Goal: Ask a question: Seek information or help from site administrators or community

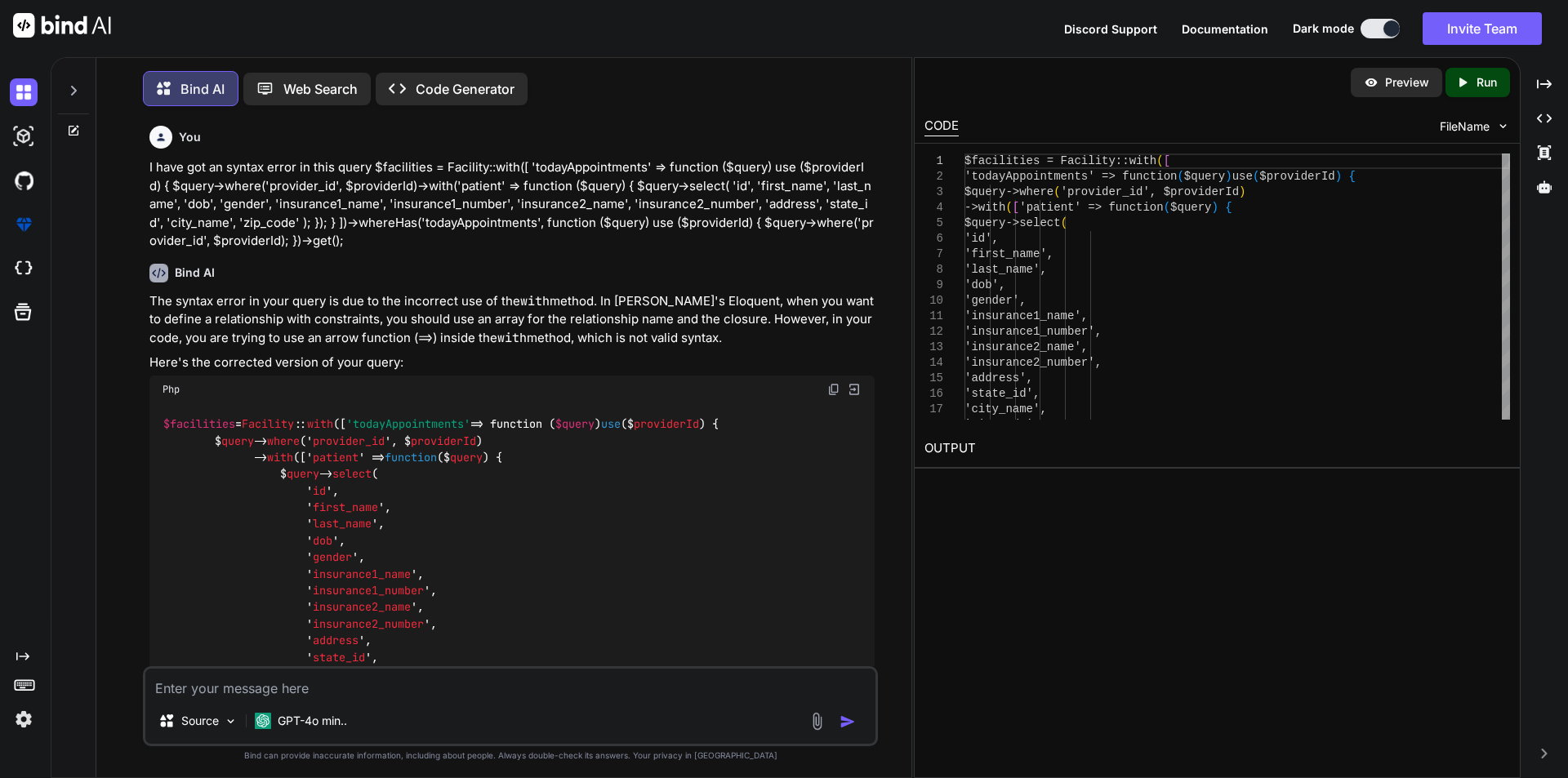
scroll to position [300, 0]
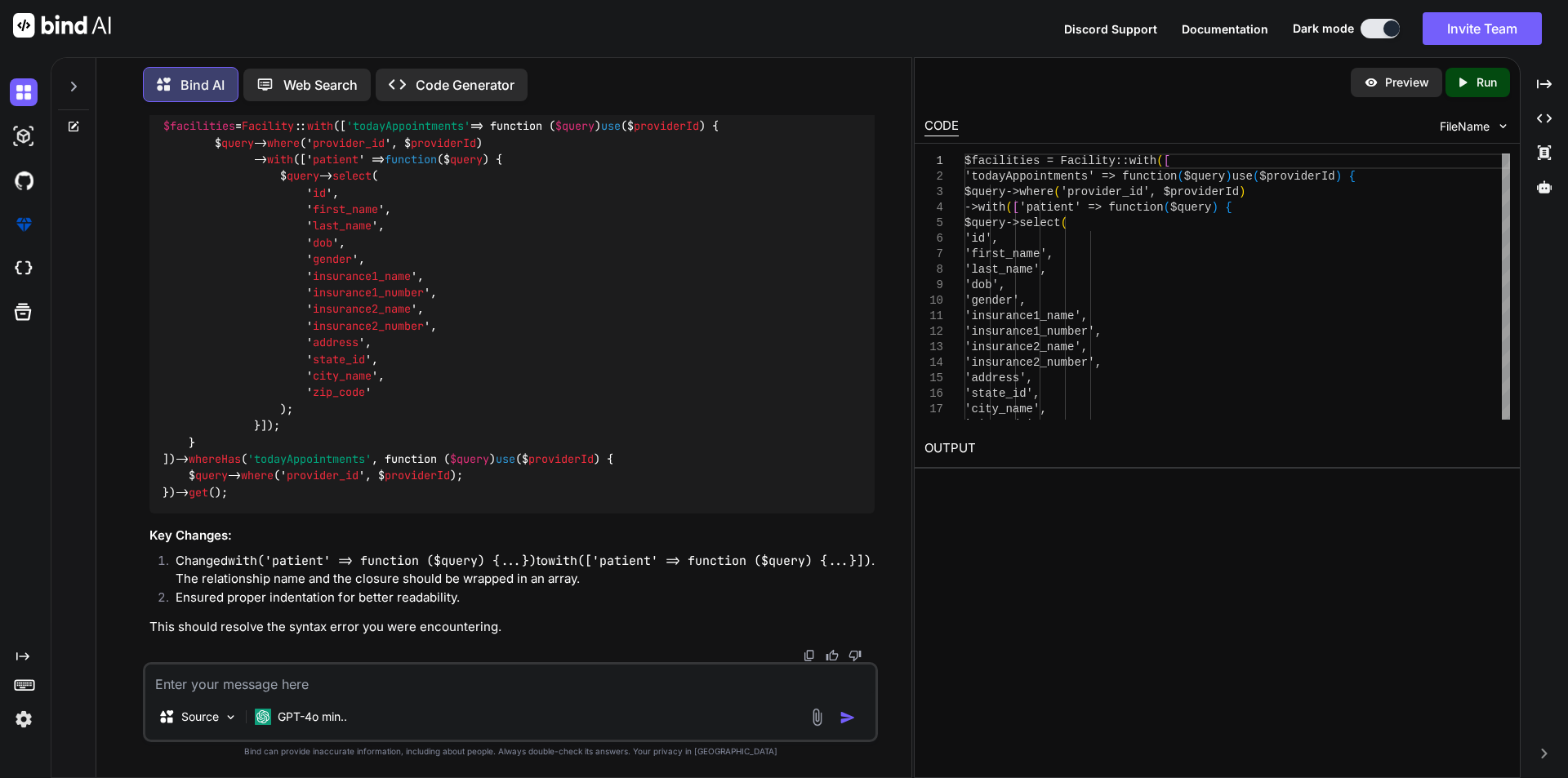
type textarea "x"
type textarea "I"
type textarea "x"
type textarea "I"
type textarea "x"
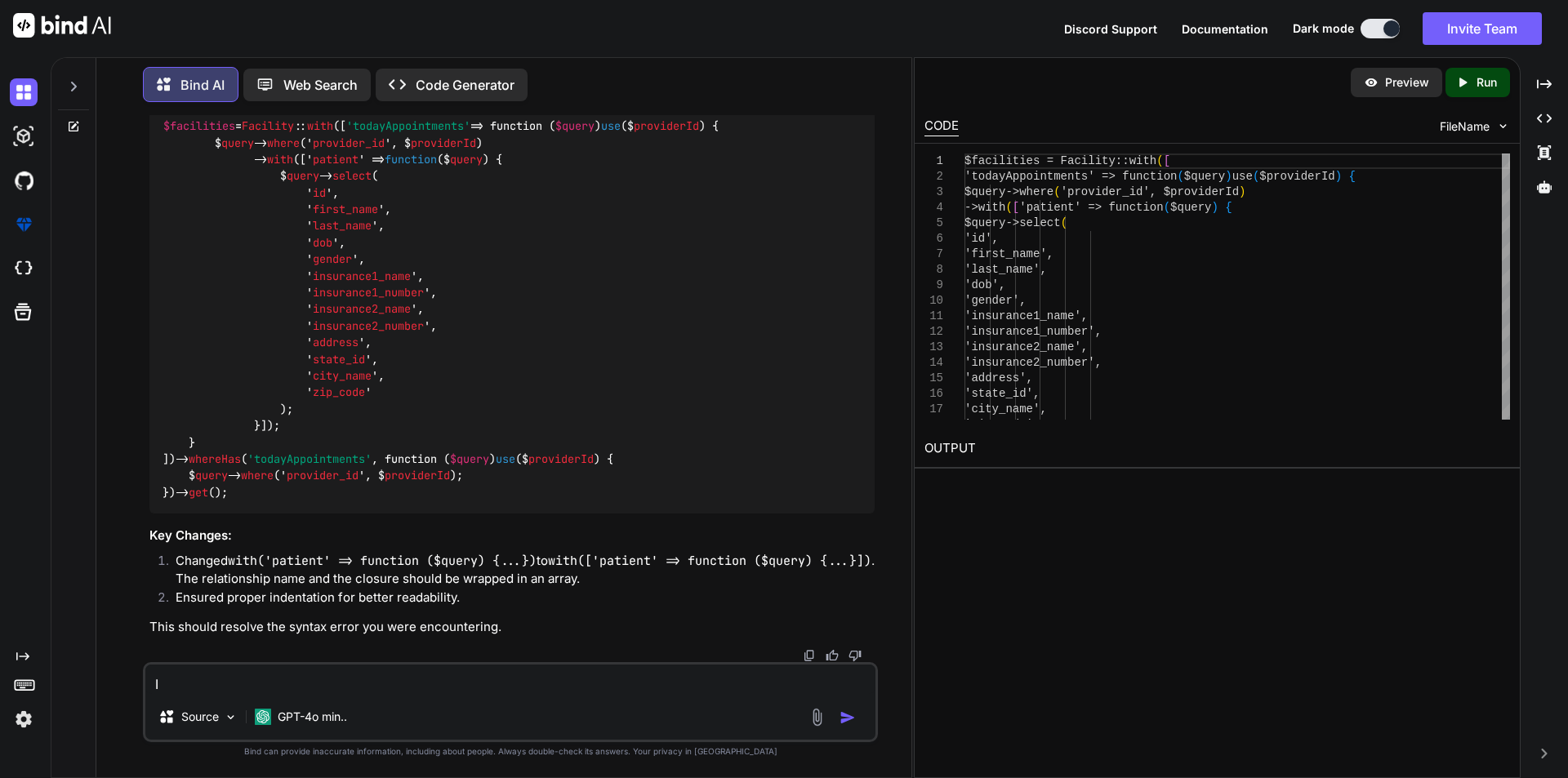
type textarea "I w"
type textarea "x"
type textarea "I wa"
type textarea "x"
type textarea "I was"
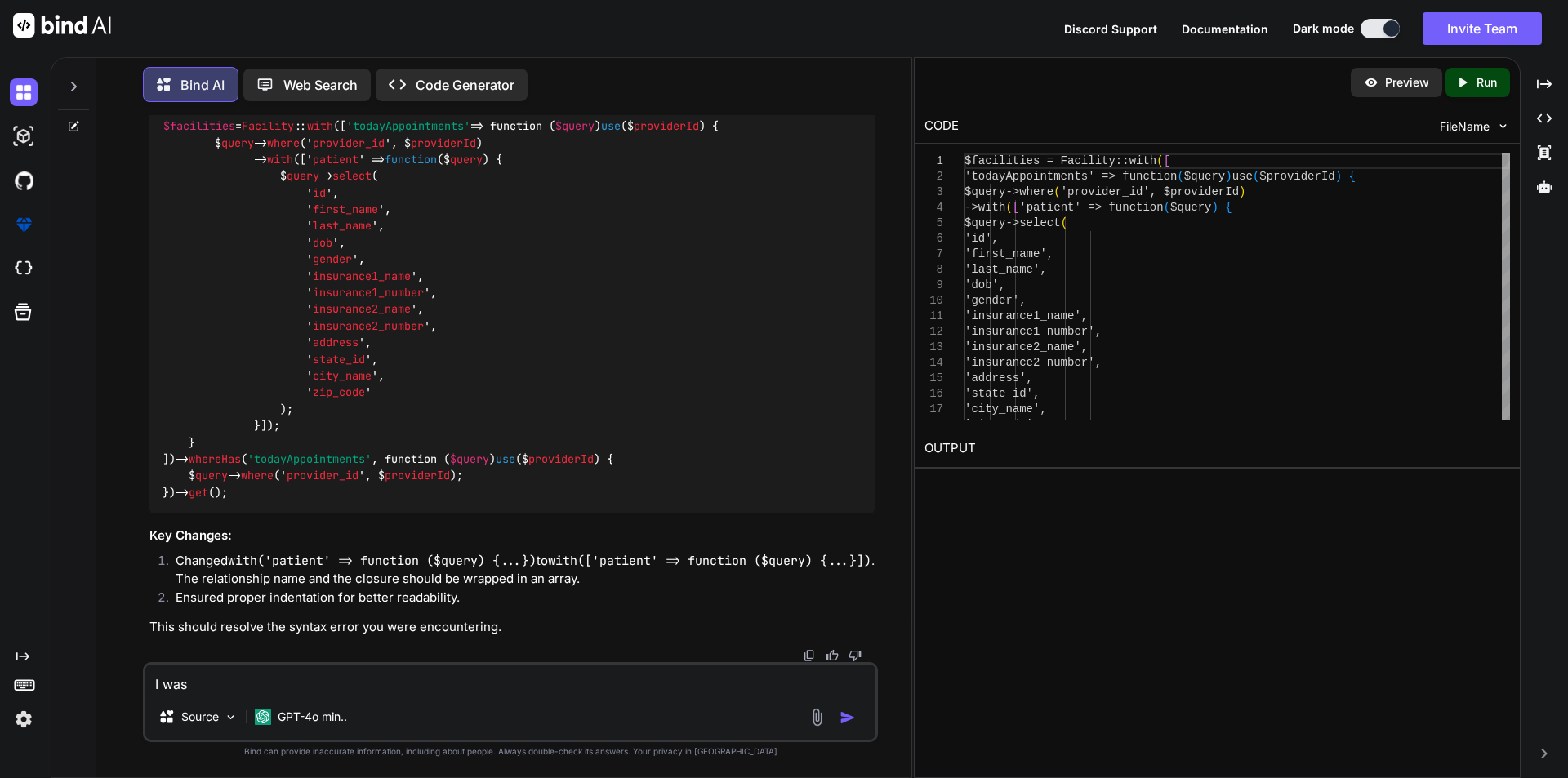
type textarea "x"
type textarea "I was"
type textarea "x"
type textarea "I was f"
type textarea "x"
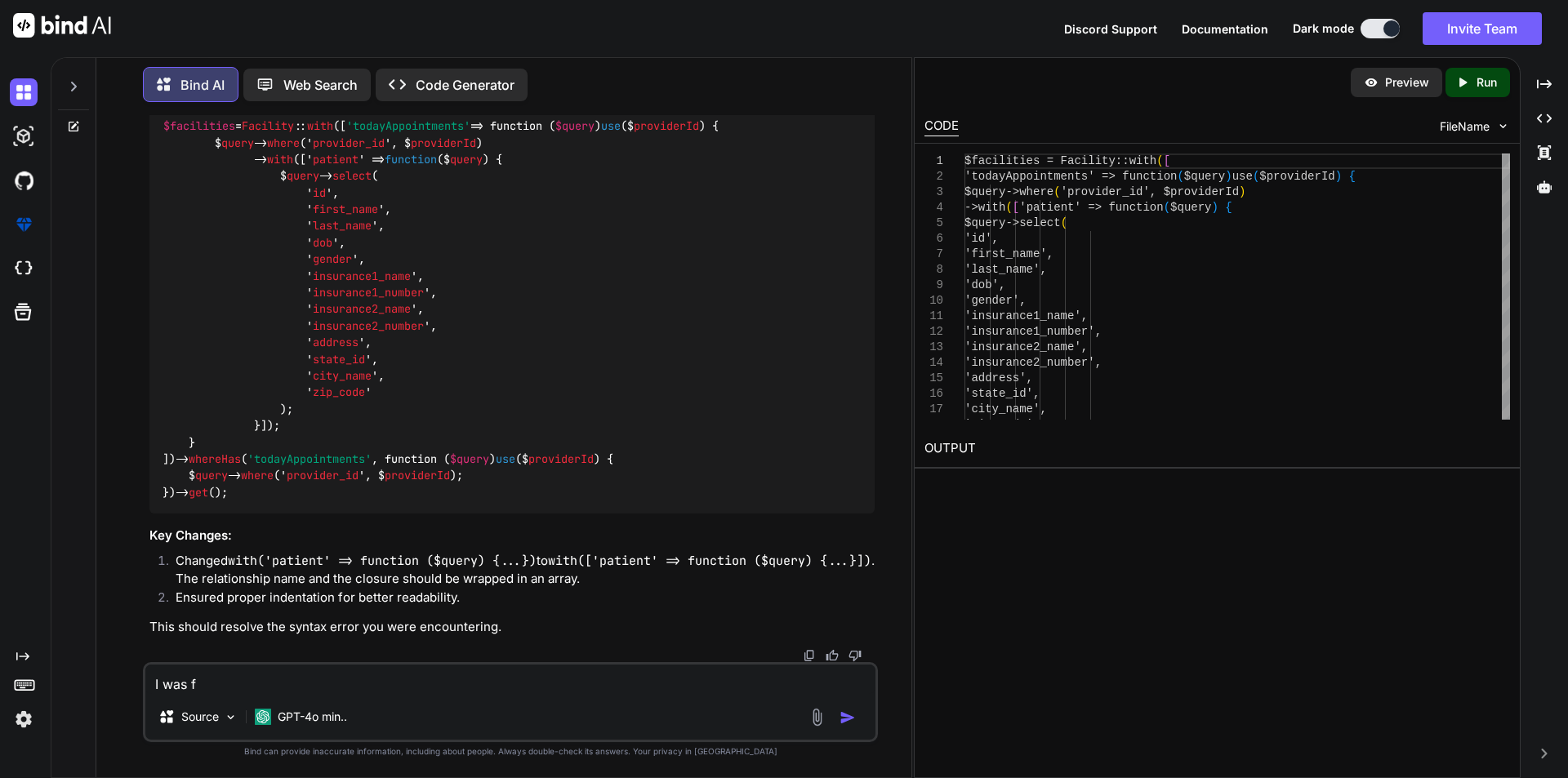
type textarea "I was fa"
type textarea "x"
type textarea "I was faci"
type textarea "x"
type textarea "I was facin"
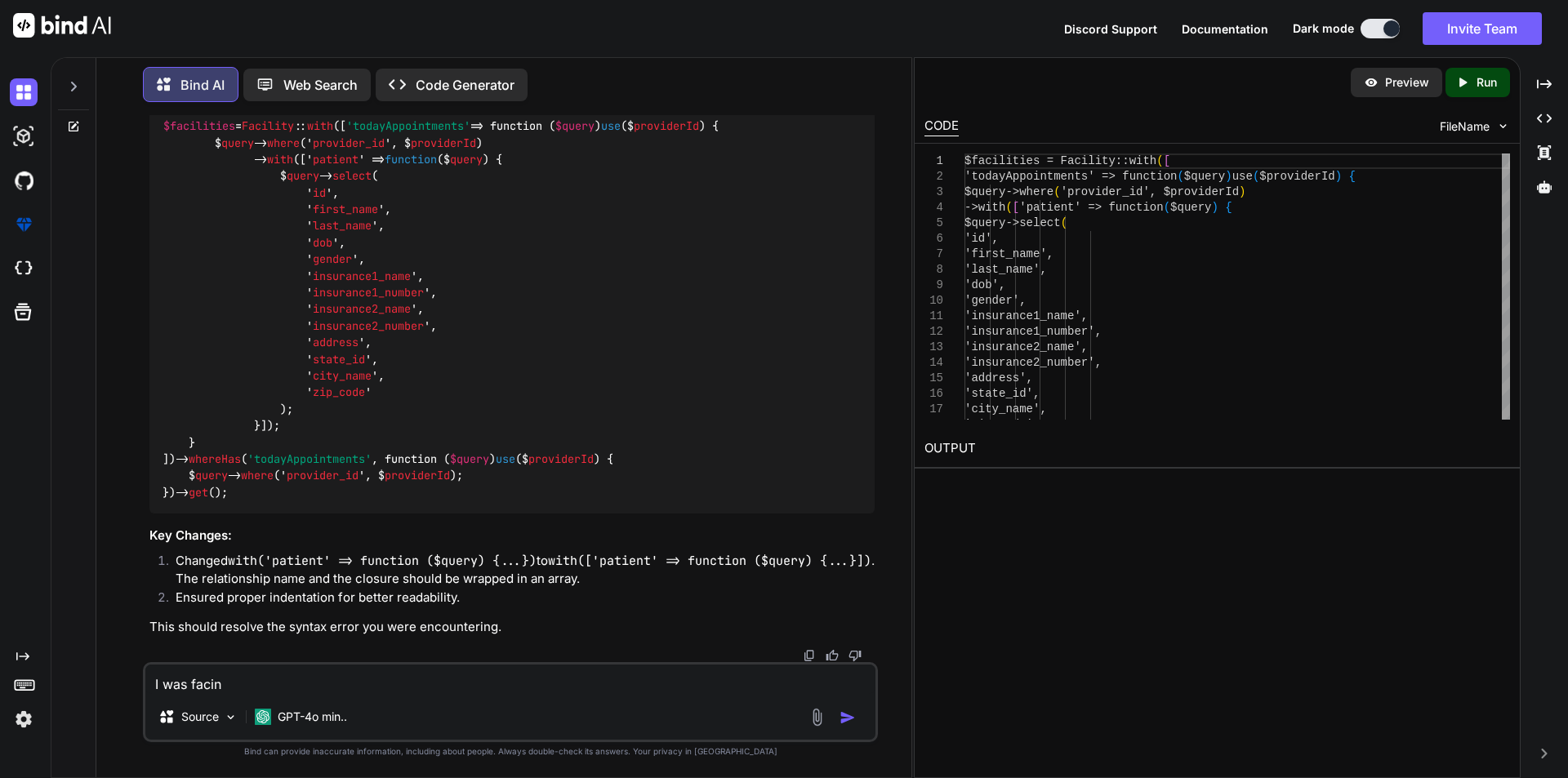
type textarea "x"
type textarea "I was facing"
type textarea "x"
type textarea "I was facing"
type textarea "x"
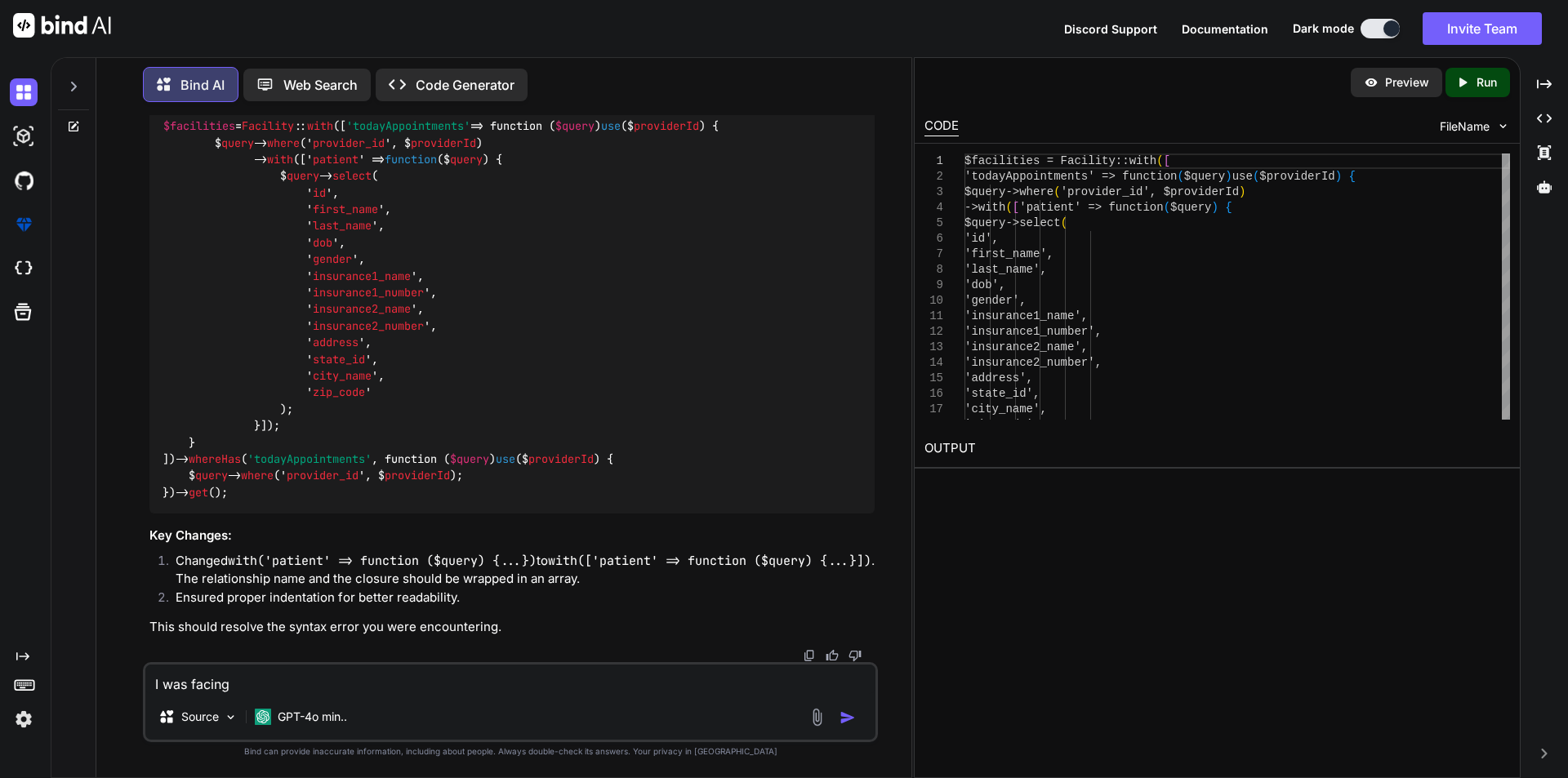
type textarea "I was facing t"
type textarea "x"
type textarea "I was facing th"
type textarea "x"
type textarea "I was facing the"
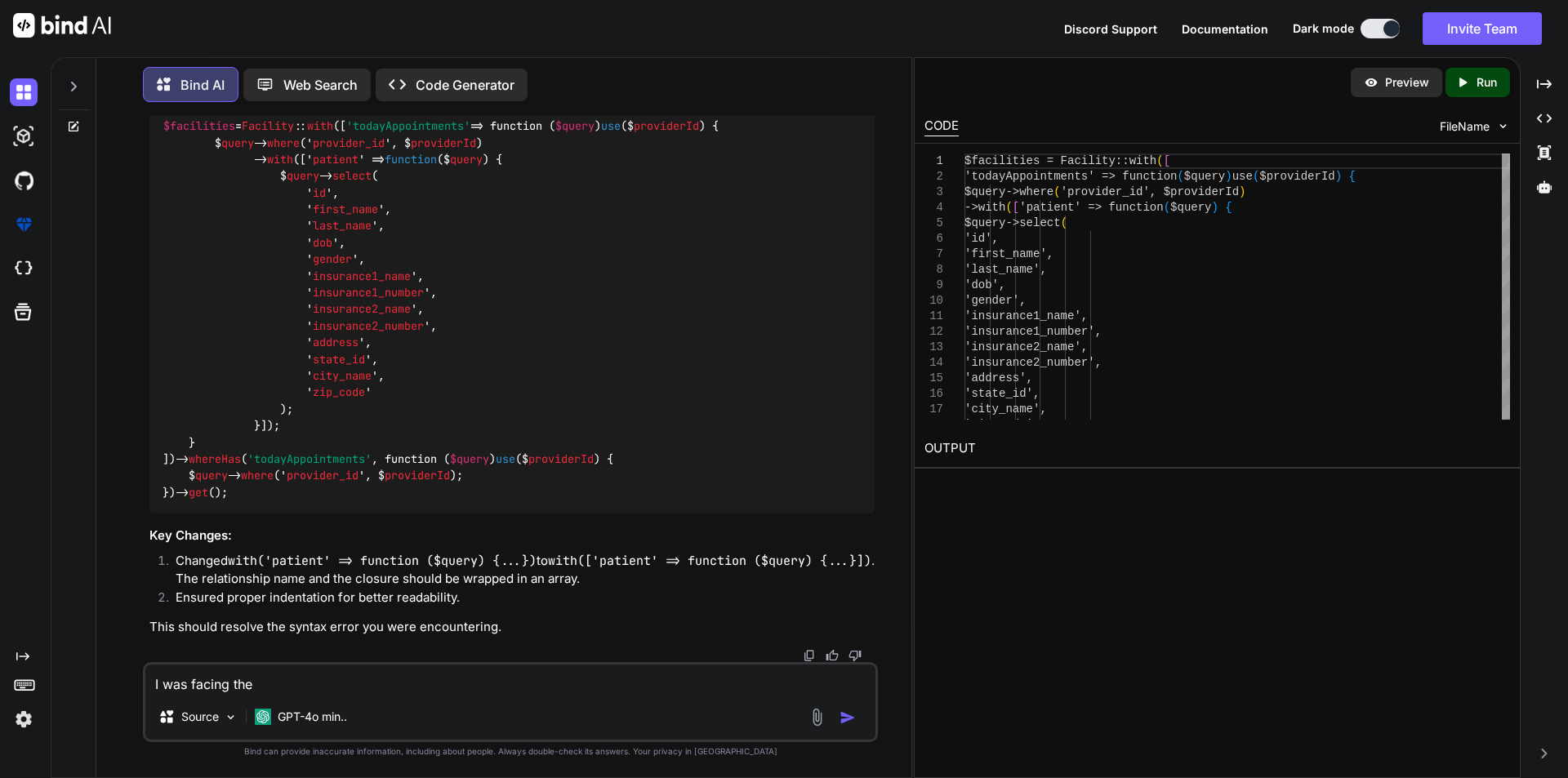
type textarea "x"
type textarea "I was facing the"
type textarea "x"
type textarea "I was facing the i"
type textarea "x"
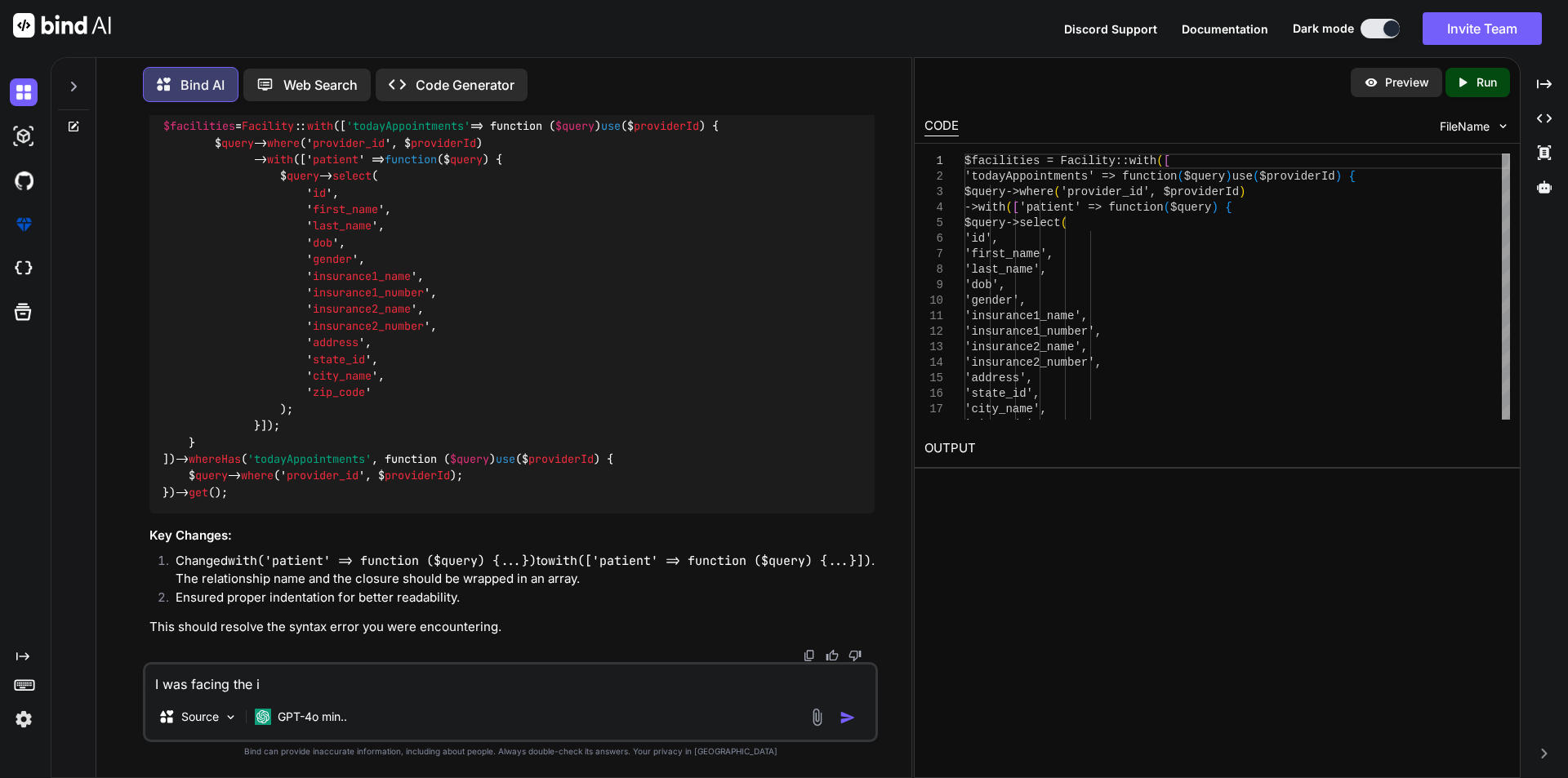
type textarea "I was facing the is"
type textarea "x"
type textarea "I was facing the iss"
type textarea "x"
type textarea "I was facing the issu"
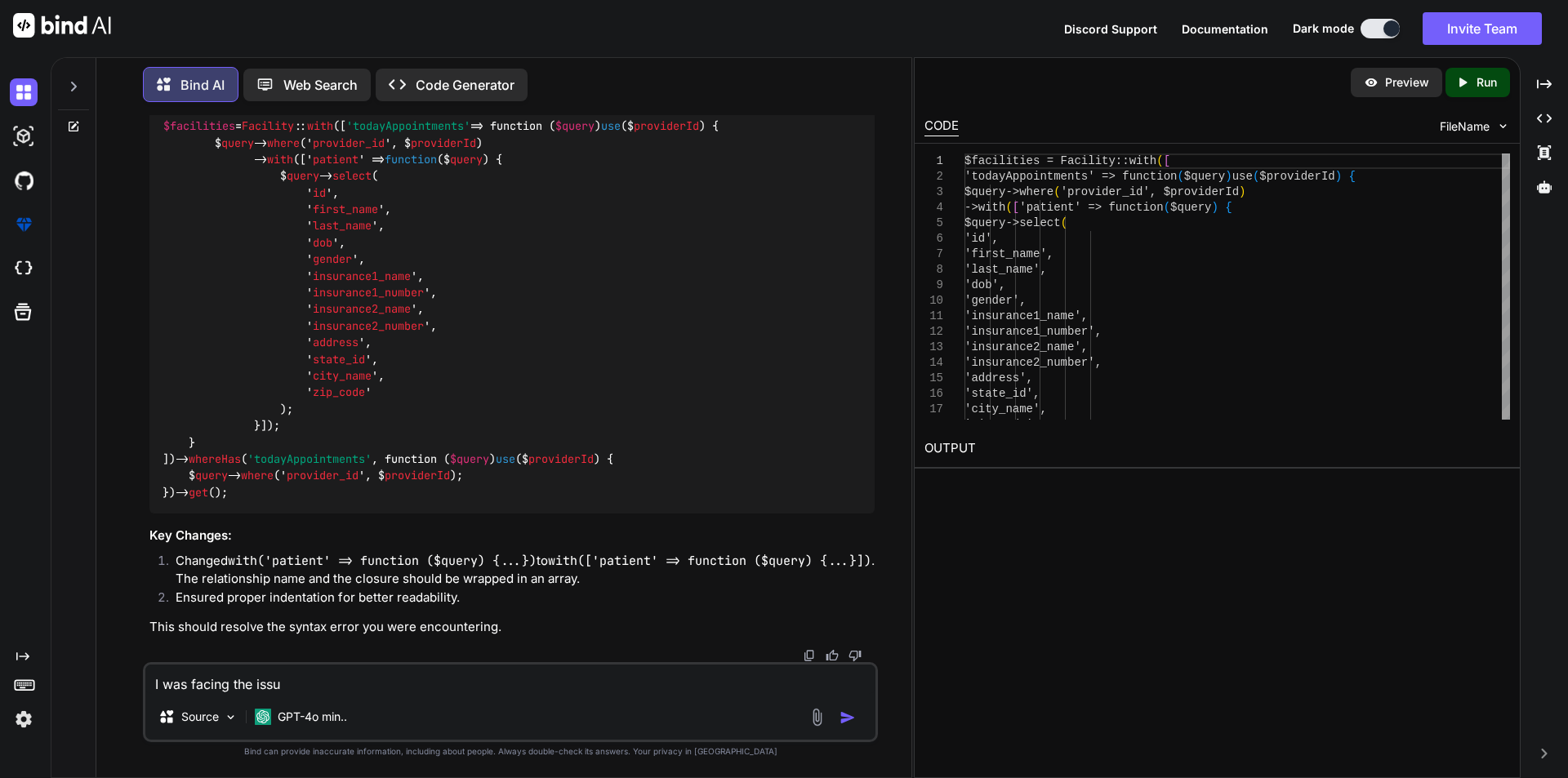
type textarea "x"
type textarea "I was facing the issue"
type textarea "x"
type textarea "I was facing the issue"
type textarea "x"
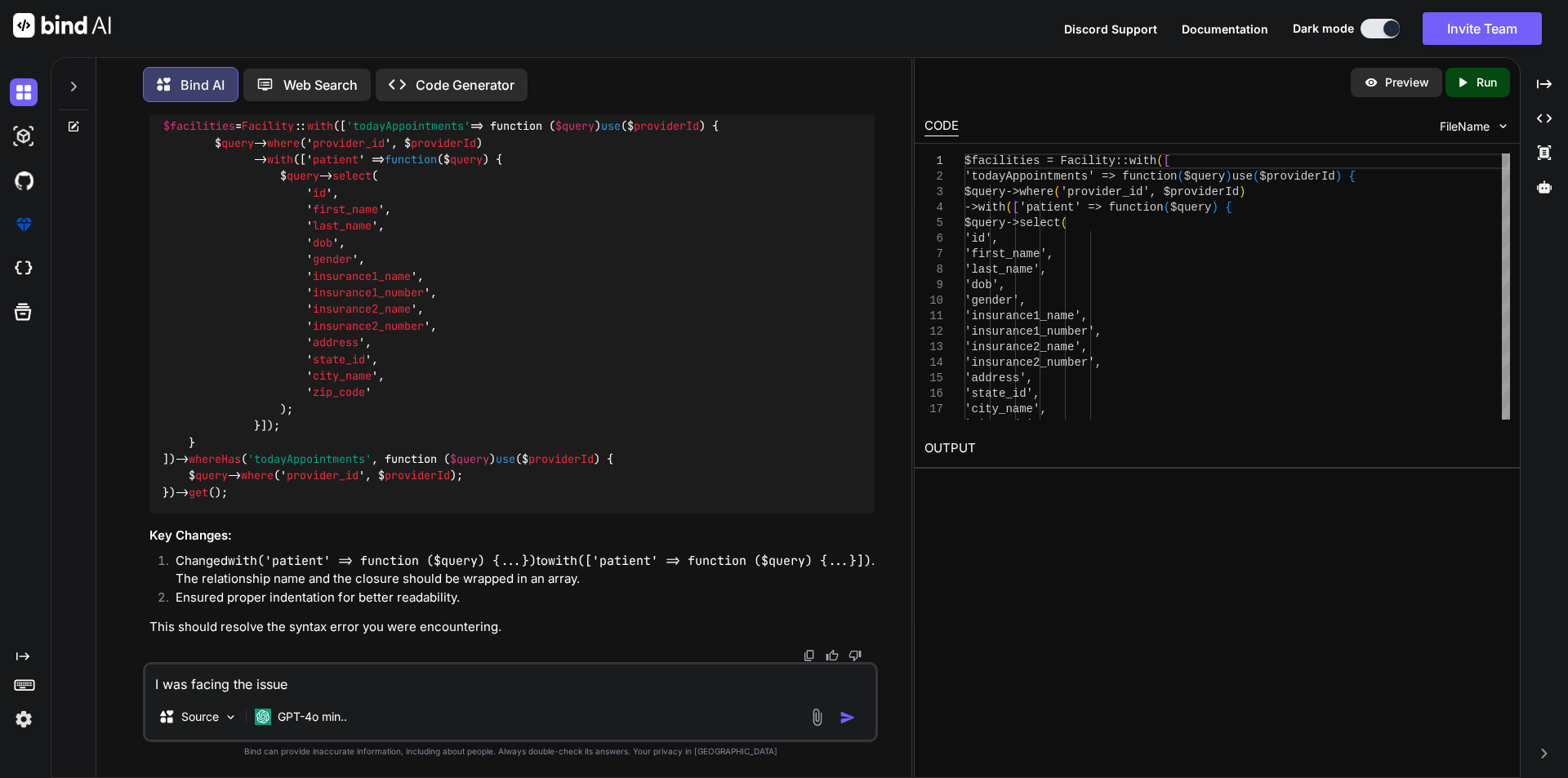
type textarea "I was facing the issue i"
type textarea "x"
type textarea "I was facing the issue in"
type textarea "x"
type textarea "I was facing the issue in"
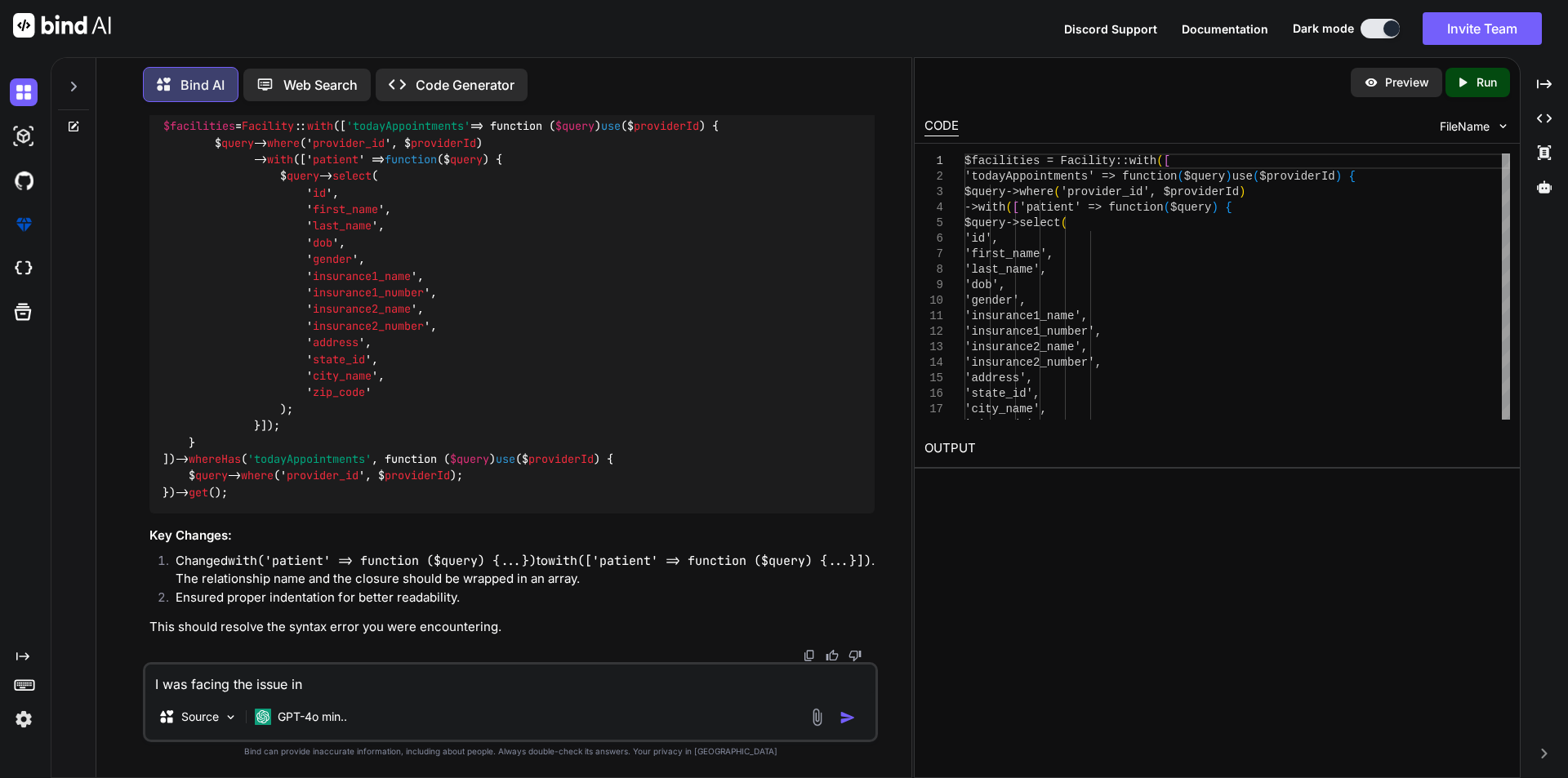
type textarea "x"
type textarea "I was facing the issue in"
type textarea "x"
type textarea "I was facing the issue i"
type textarea "x"
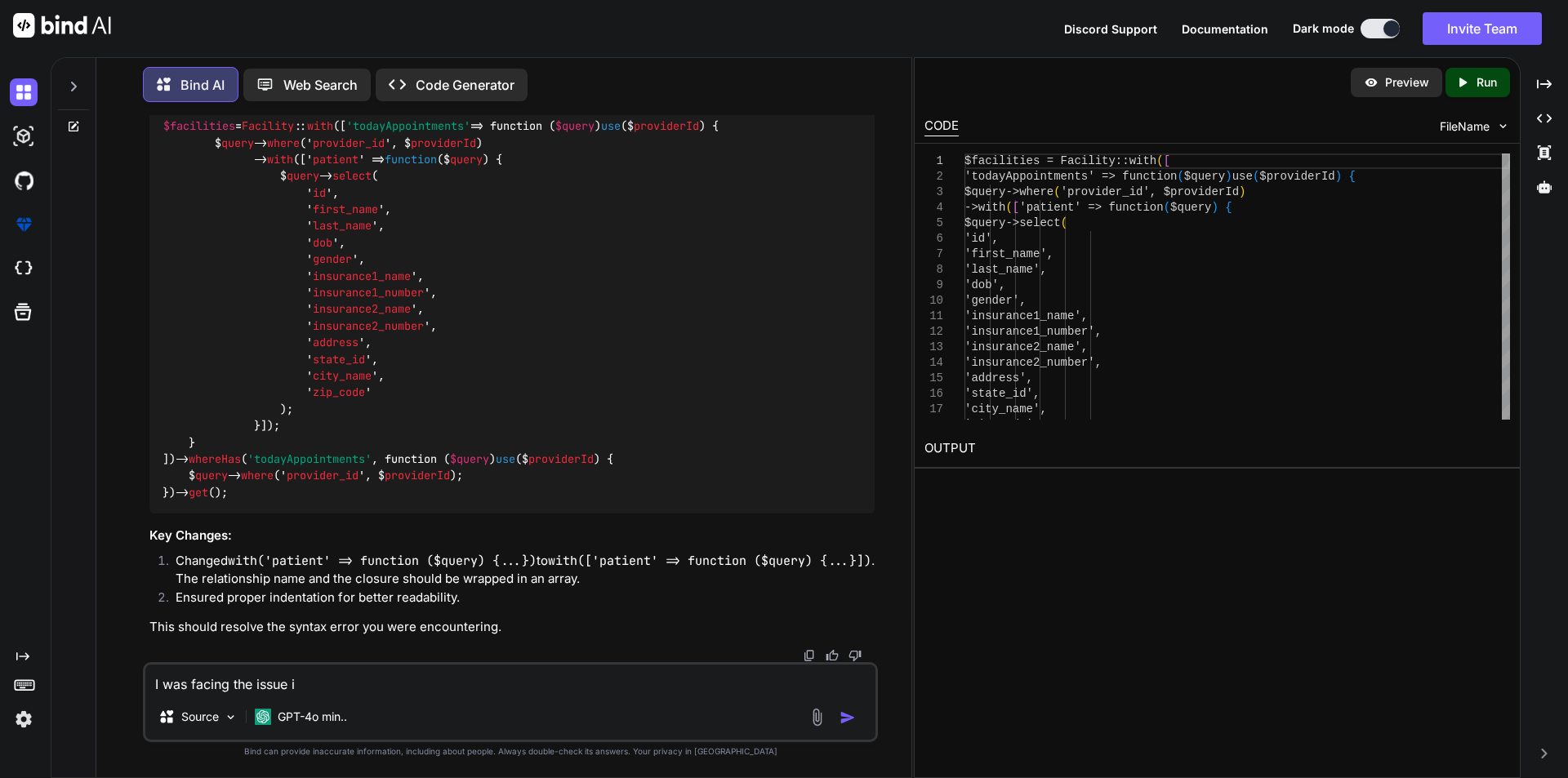
type textarea "I was facing the issue"
type textarea "x"
type textarea "I was facing the issue w"
type textarea "x"
type textarea "I was facing the issue wh"
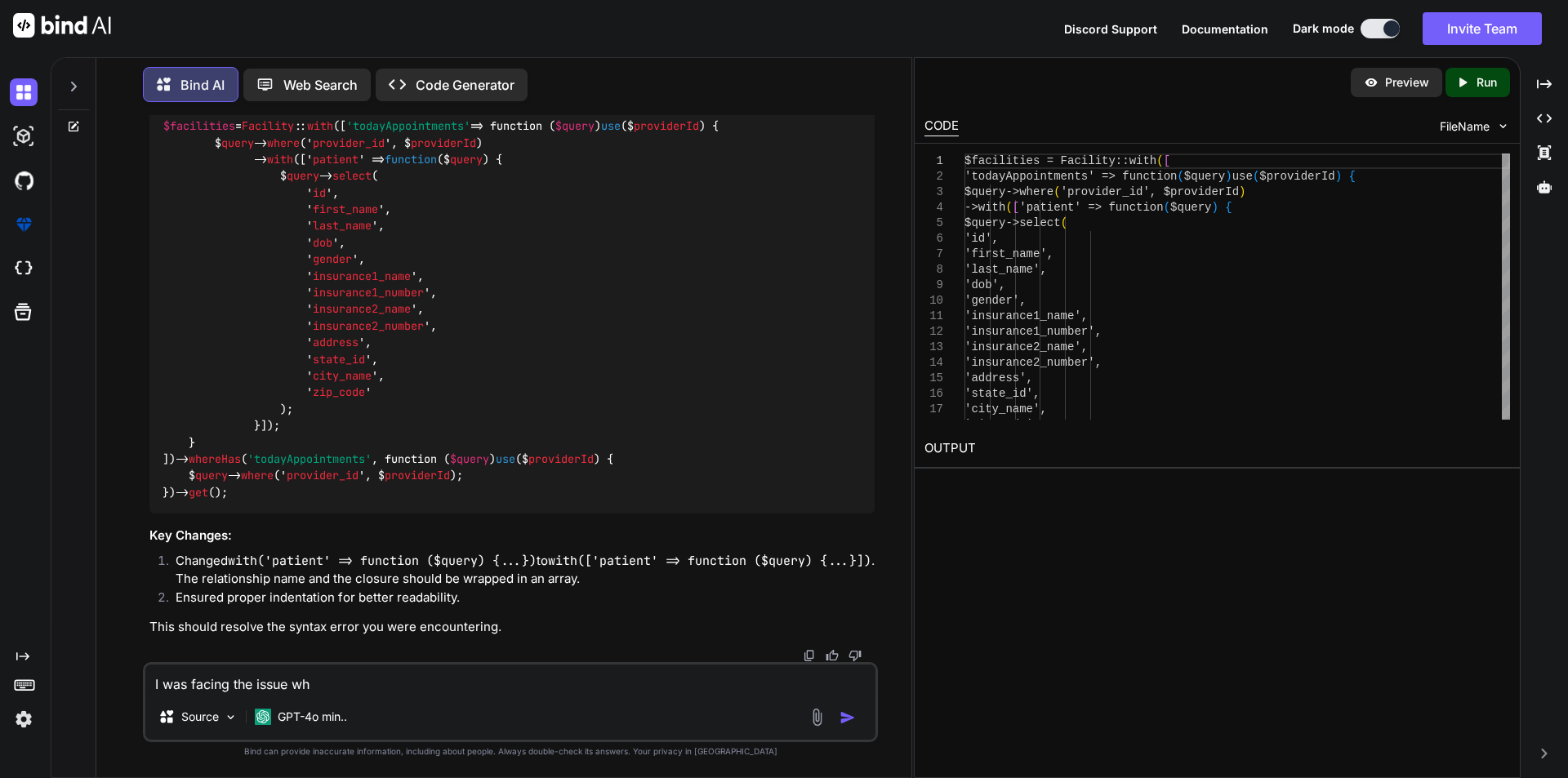
type textarea "x"
type textarea "I was facing the issue whe"
type textarea "x"
type textarea "I was facing the issue when"
type textarea "x"
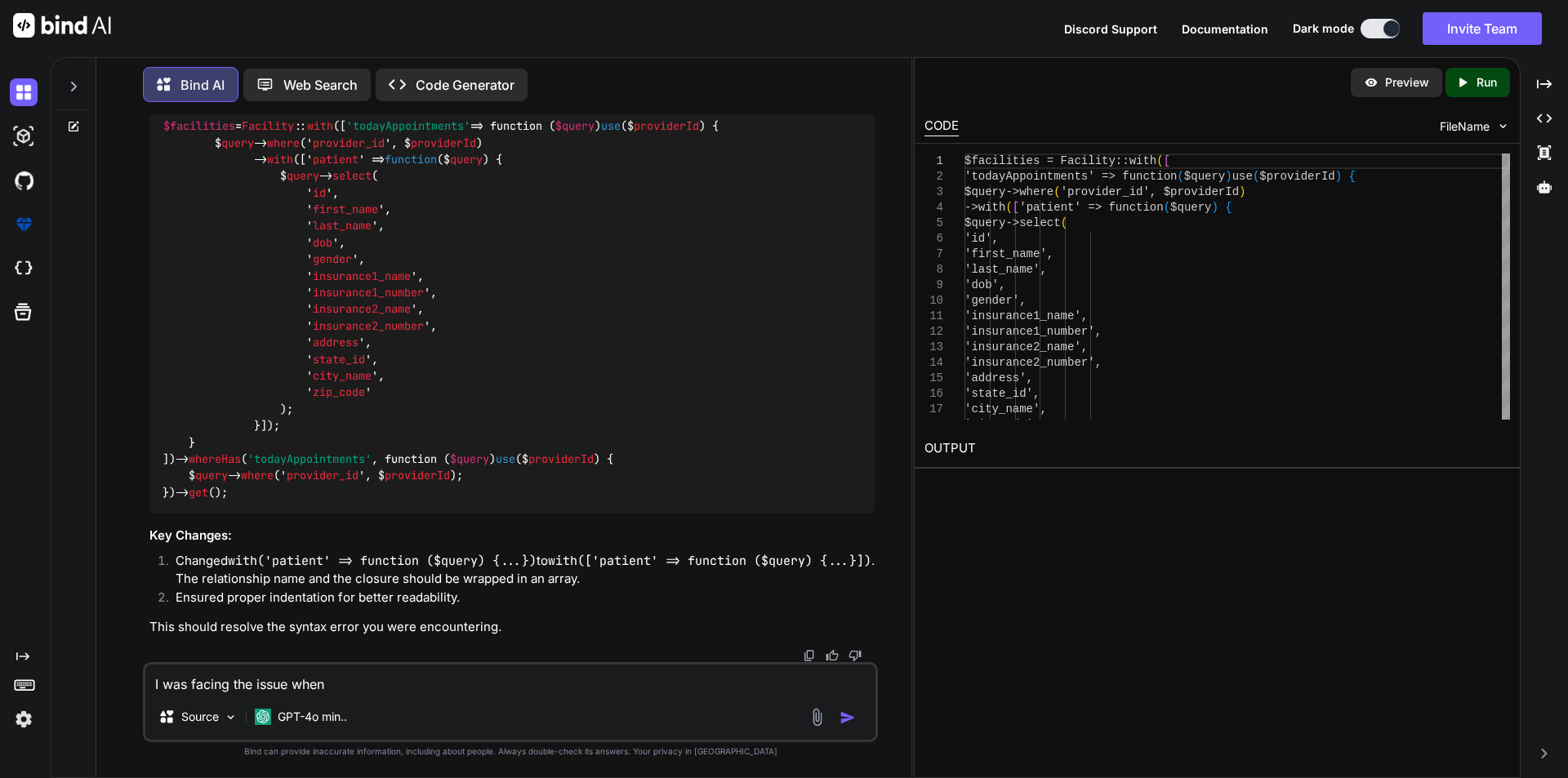
type textarea "I was facing the issue when"
type textarea "x"
type textarea "I was facing the issue when w"
type textarea "x"
type textarea "I was facing the issue when we"
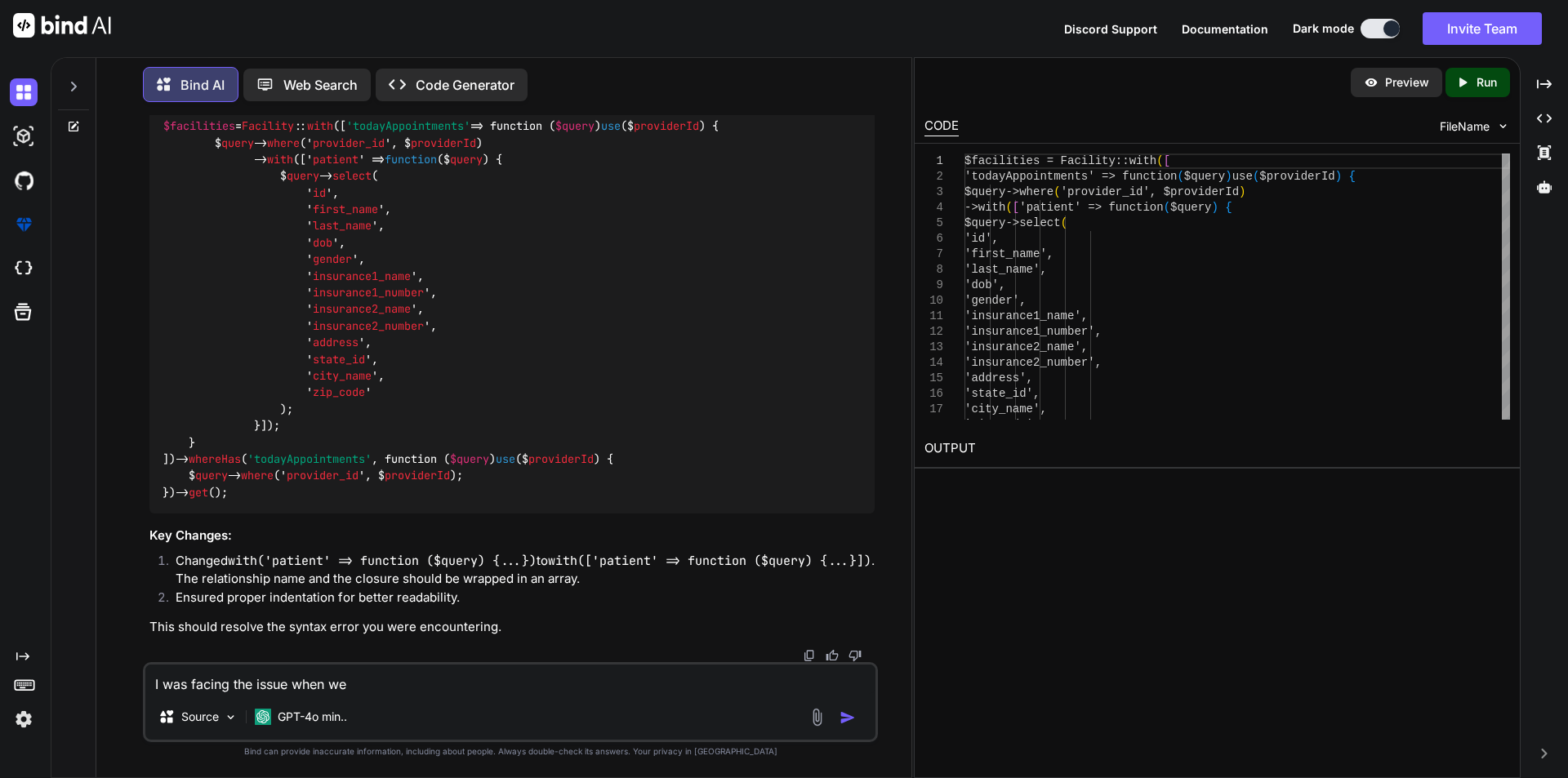
type textarea "x"
type textarea "I was facing the issue when we u"
type textarea "x"
type textarea "I was facing the issue when we us"
type textarea "x"
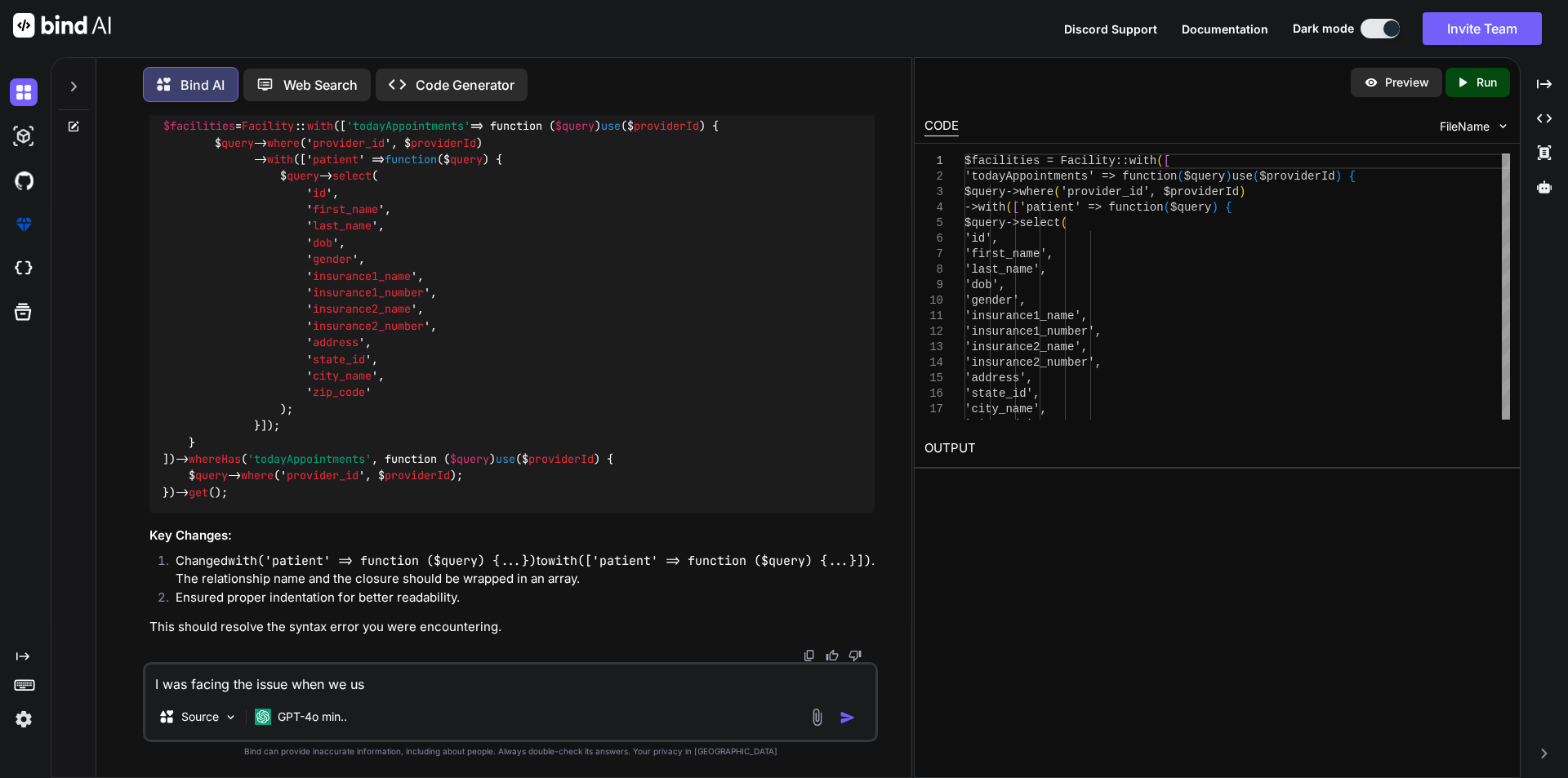
type textarea "I was facing the issue when we use"
type textarea "x"
type textarea "I was facing the issue when we use"
type textarea "x"
type textarea "I was facing the issue when we use d"
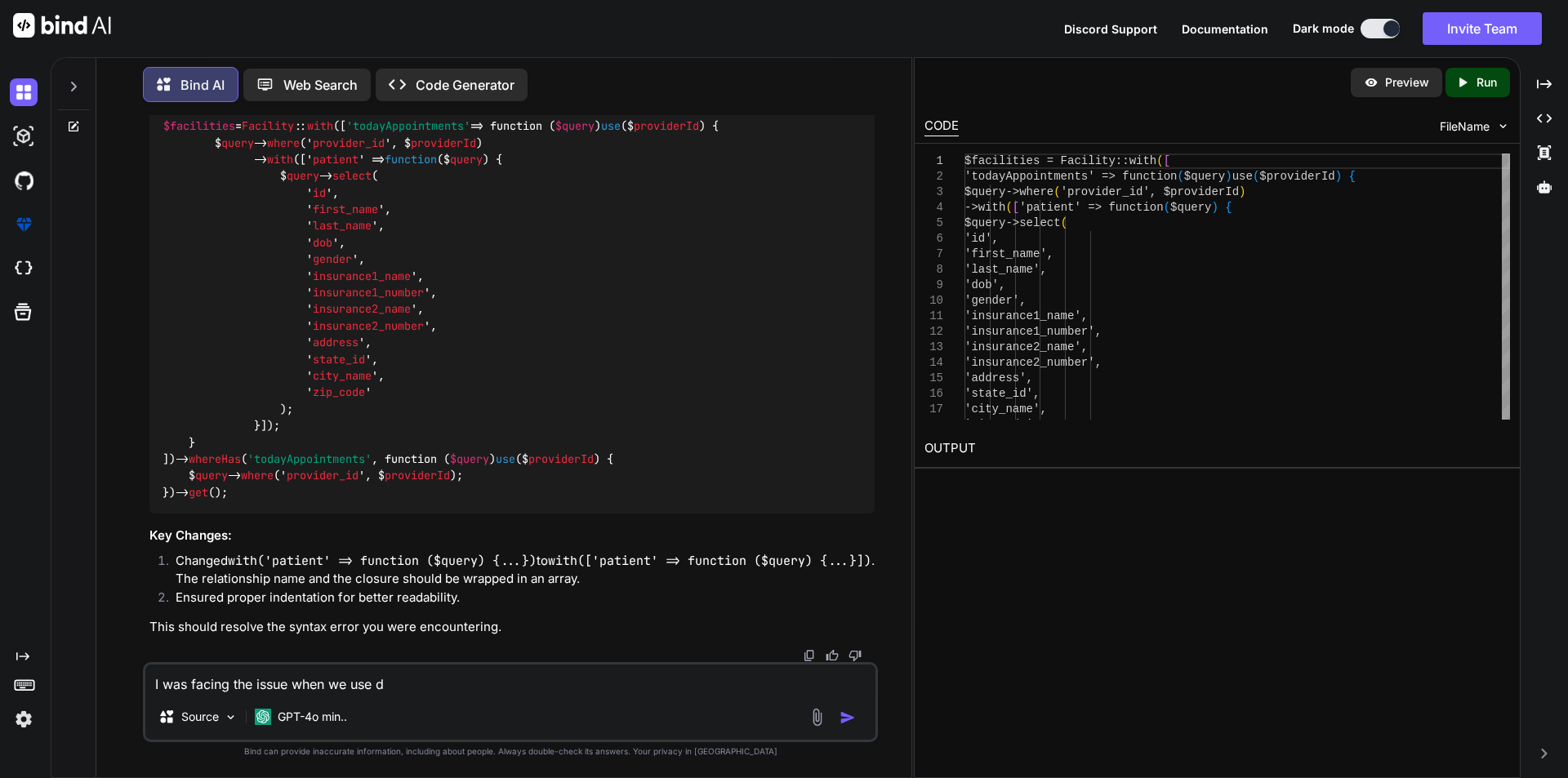
type textarea "x"
type textarea "I was facing the issue when we use da"
type textarea "x"
type textarea "I was facing the issue when we use dat"
type textarea "x"
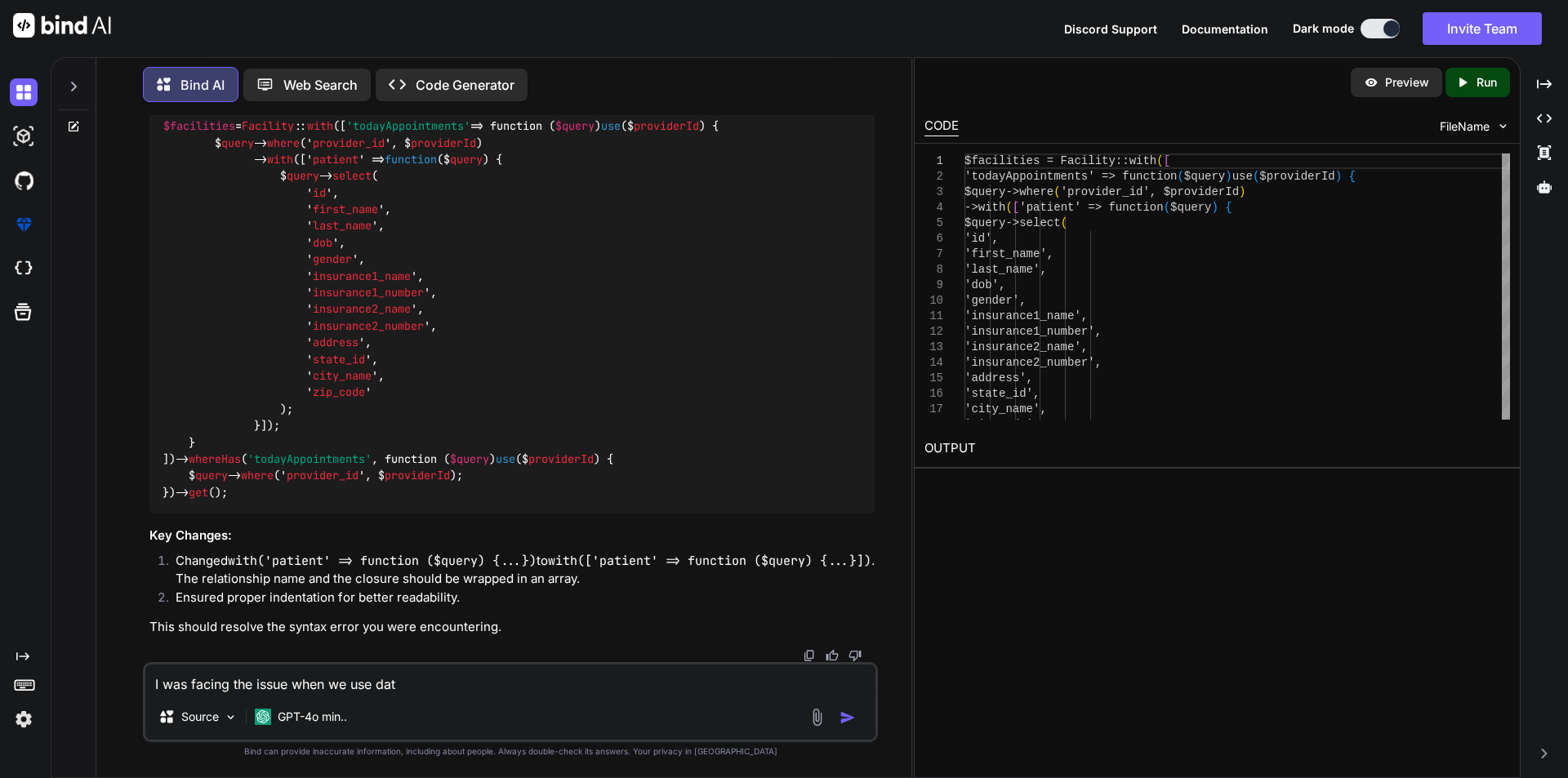
type textarea "I was facing the issue when we use data"
type textarea "x"
type textarea "I was facing the issue when we use datat"
type textarea "x"
type textarea "I was facing the issue when we use datata"
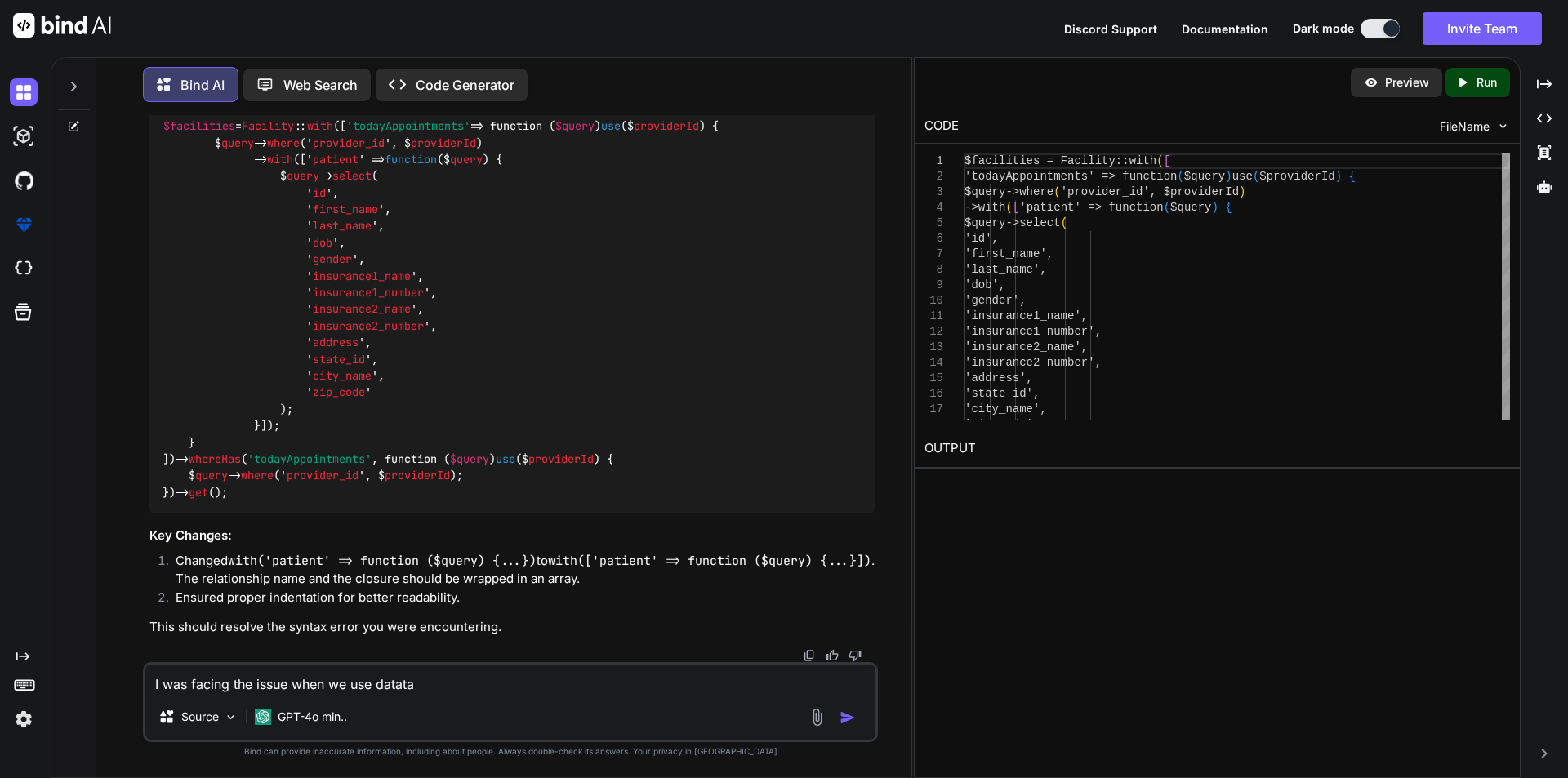
type textarea "x"
type textarea "I was facing the issue when we use datatab"
type textarea "x"
type textarea "I was facing the issue when we use datatabl"
type textarea "x"
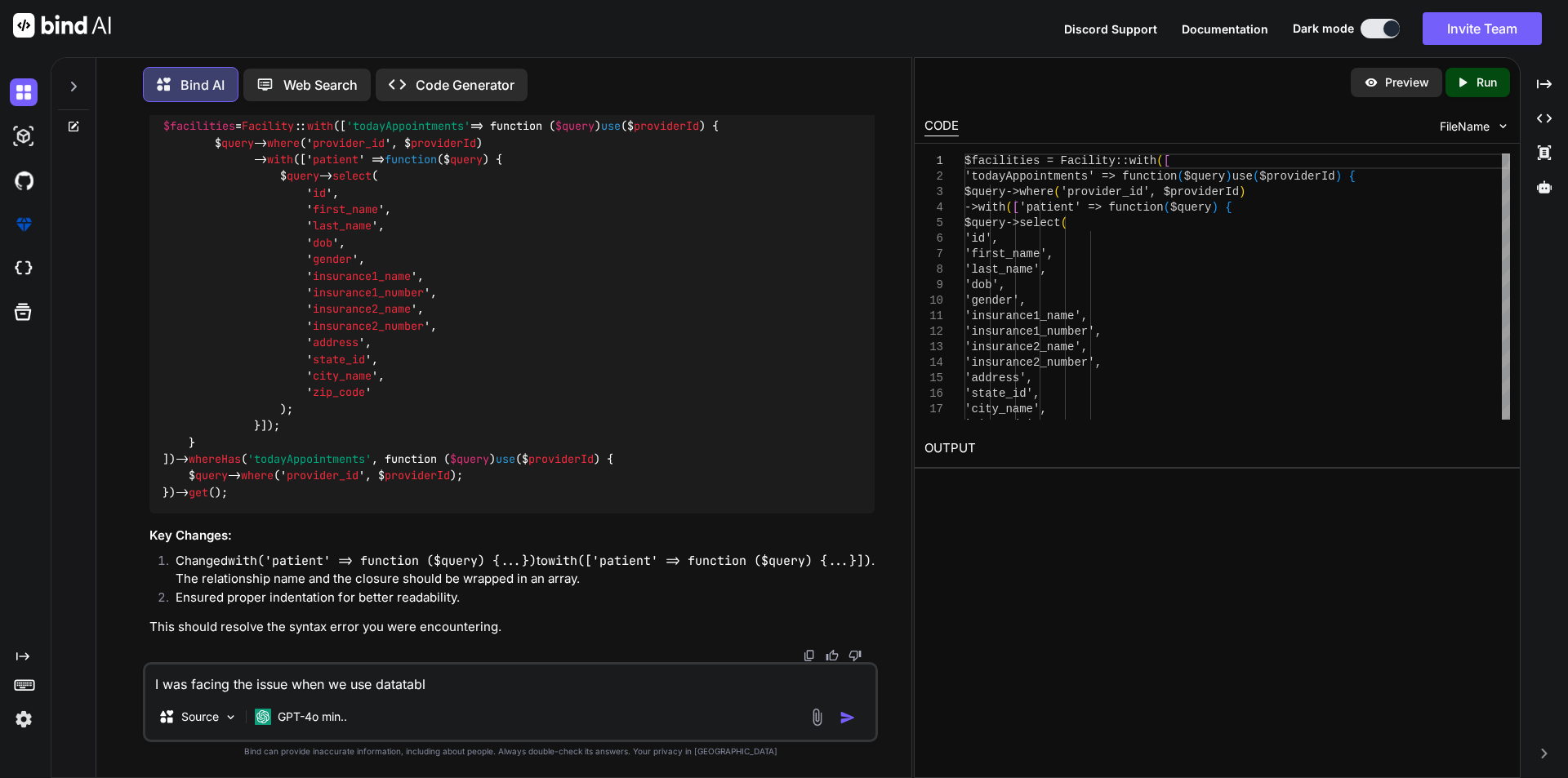
type textarea "I was facing the issue when we use datatable"
type textarea "x"
type textarea "I was facing the issue when we use datatables"
type textarea "x"
type textarea "I was facing the issue when we use datatables"
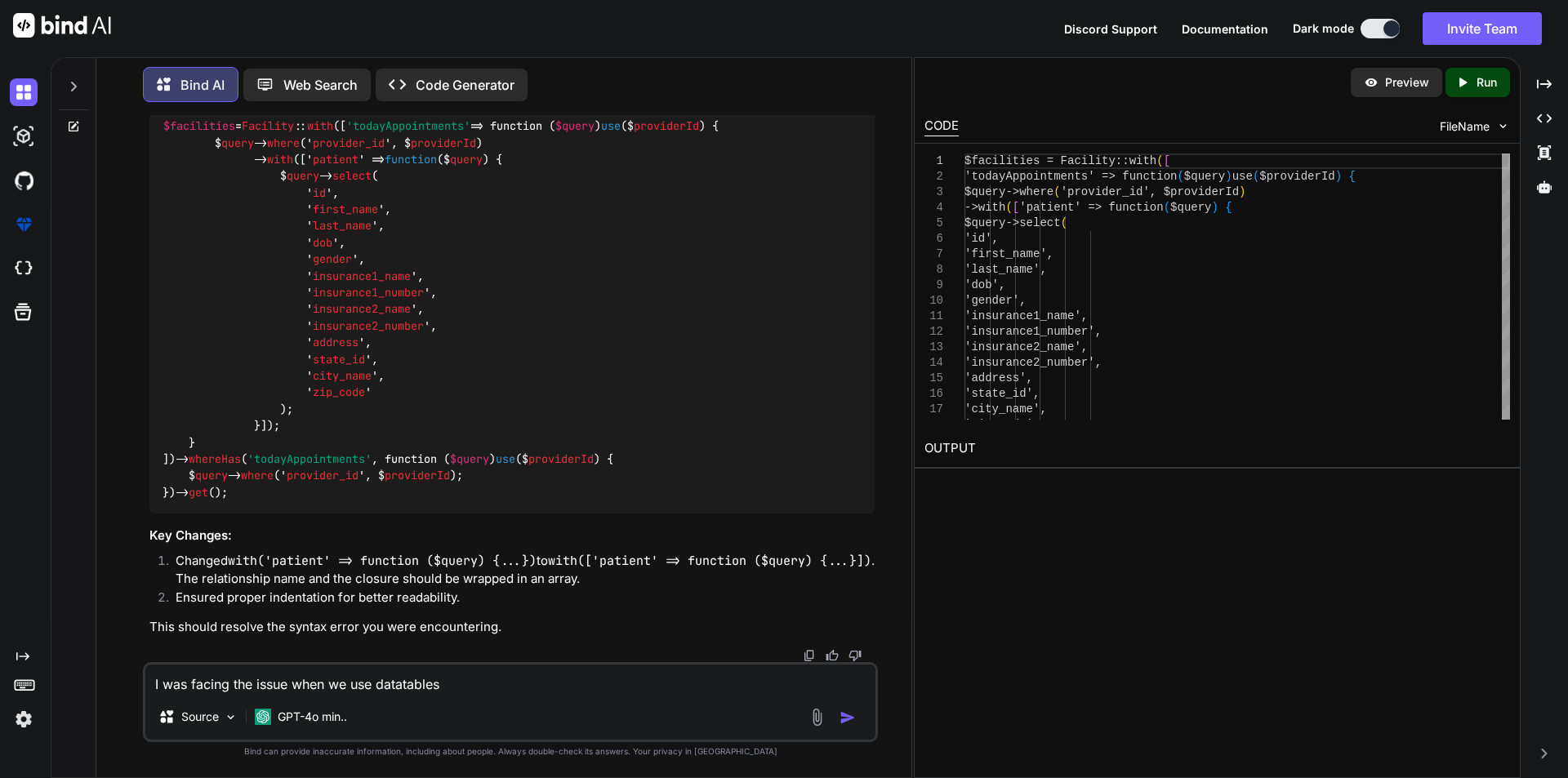
type textarea "x"
type textarea "I was facing the issue when we use datatables h"
type textarea "x"
type textarea "I was facing the issue when we use datatables he"
type textarea "x"
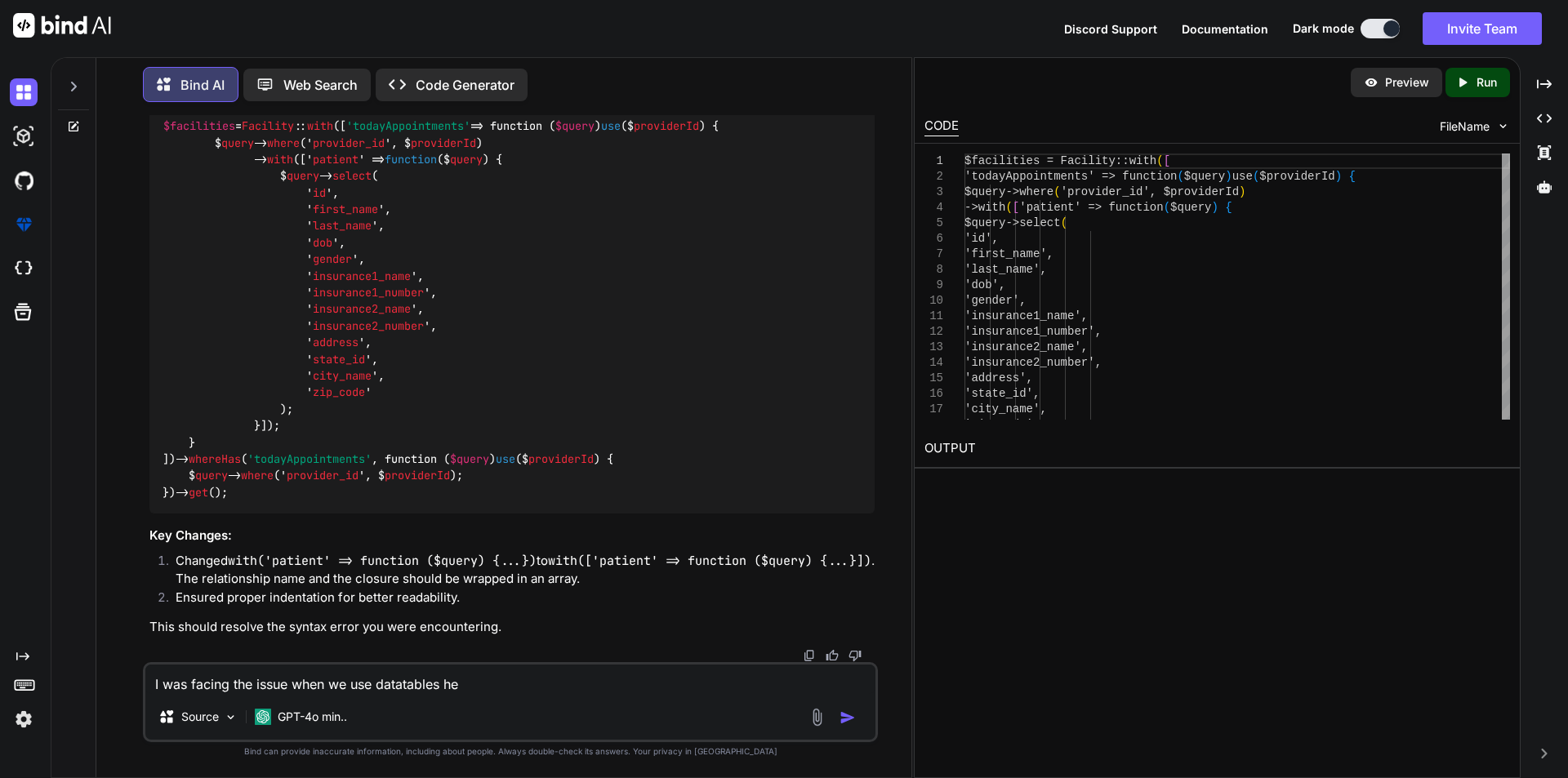
type textarea "I was facing the issue when we use datatables her"
type textarea "x"
type textarea "I was facing the issue when we use datatables here"
type textarea "x"
type textarea "I was facing the issue when we use datatables here"
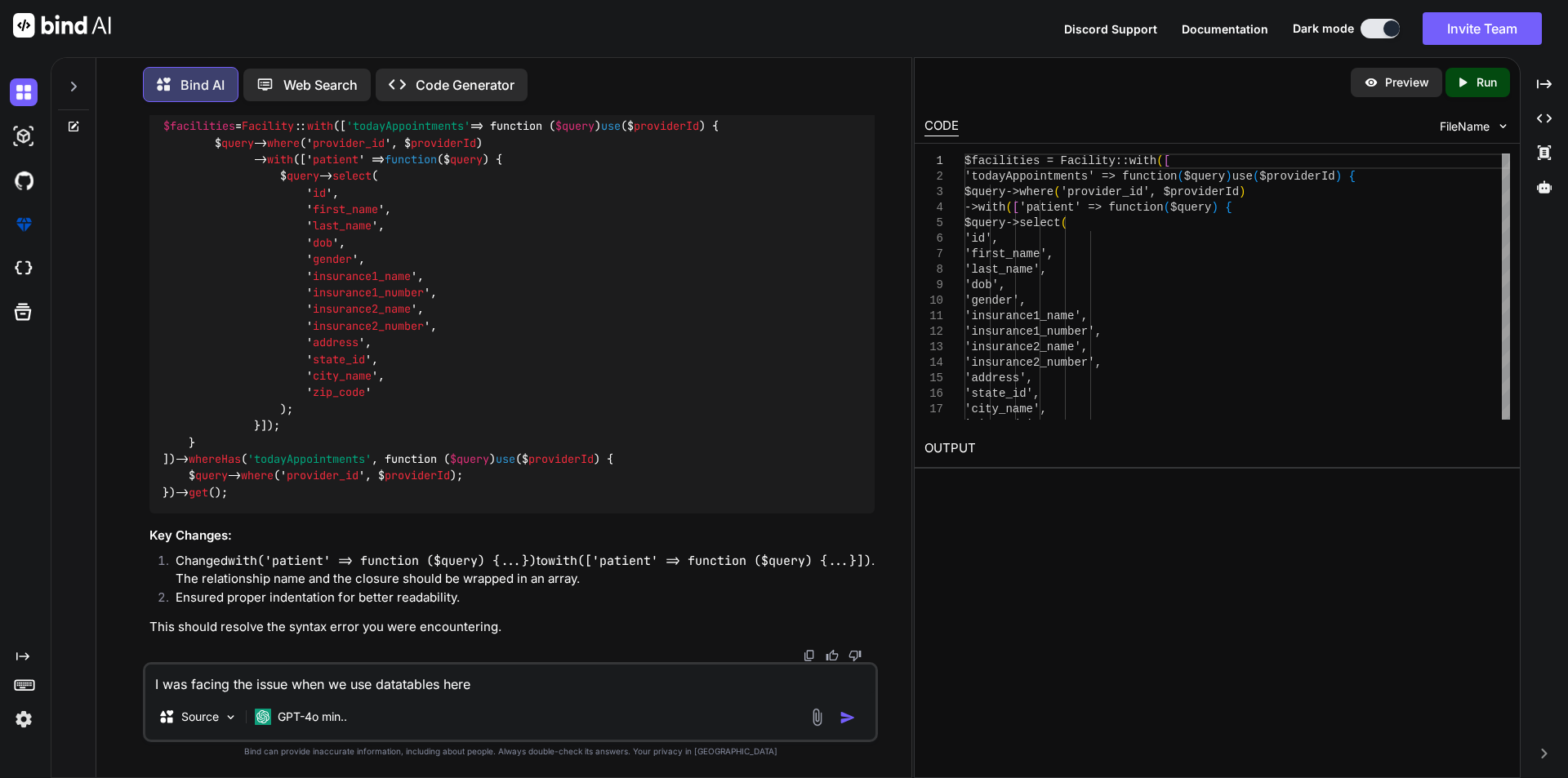
type textarea "x"
type textarea "I was facing the issue when we use datatables here I"
type textarea "x"
type textarea "I was facing the issue when we use datatables here I"
type textarea "x"
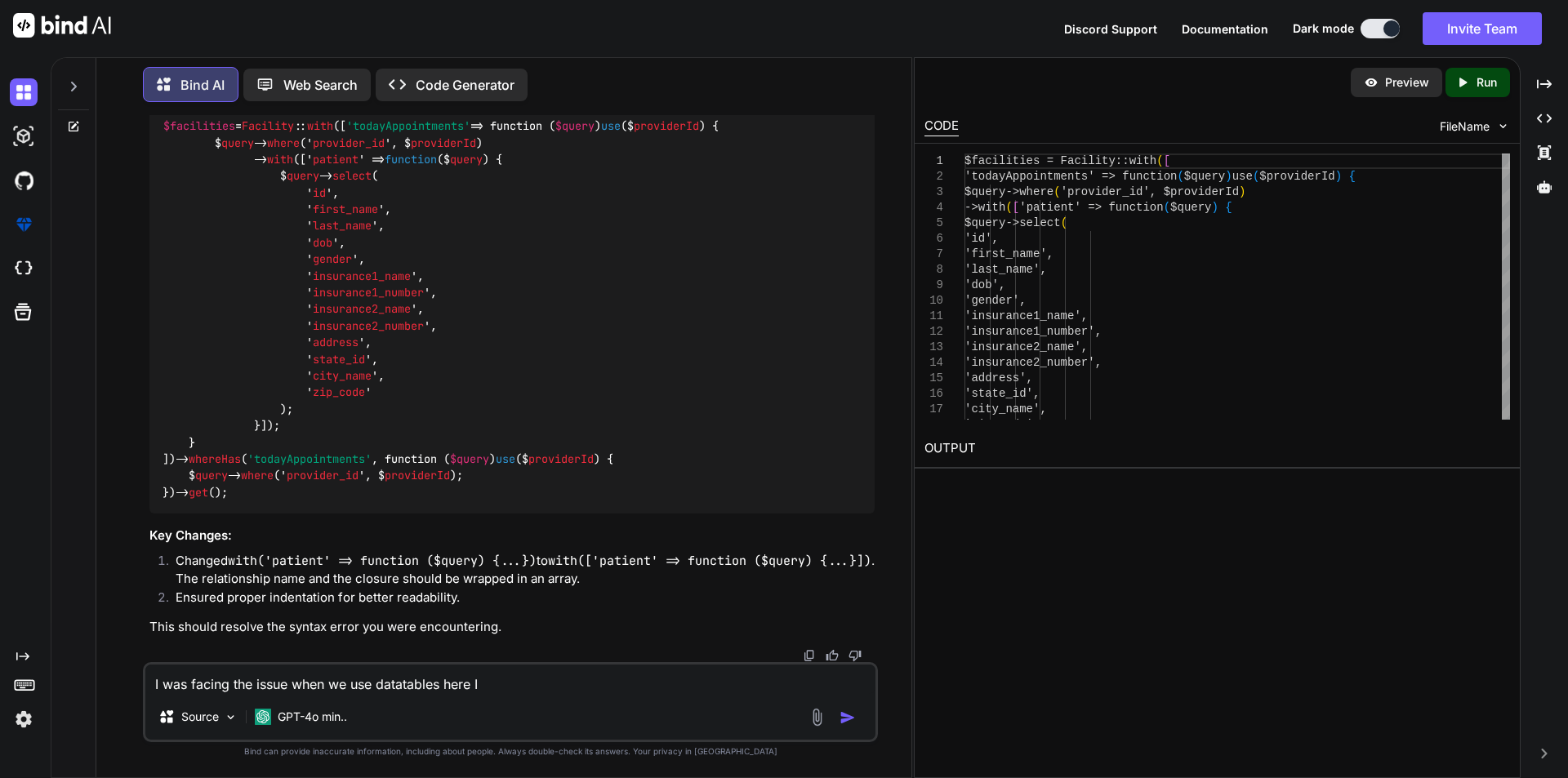
type textarea "I was facing the issue when we use datatables here I w"
type textarea "x"
type textarea "I was facing the issue when we use datatables here I wa"
type textarea "x"
type textarea "I was facing the issue when we use datatables here I was"
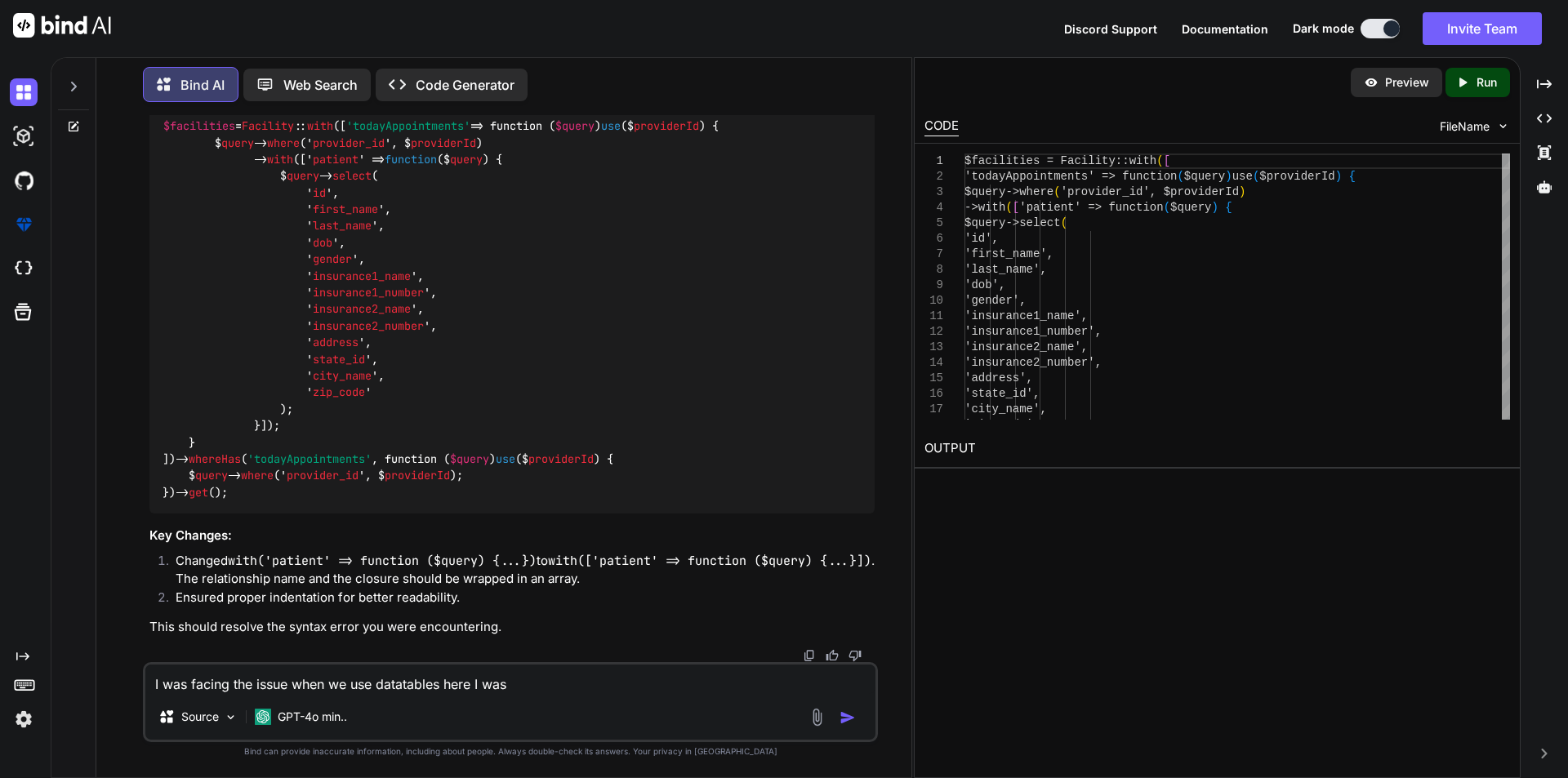
type textarea "x"
type textarea "I was facing the issue when we use datatables here I was"
type textarea "x"
type textarea "I was facing the issue when we use datatables here I was u"
type textarea "x"
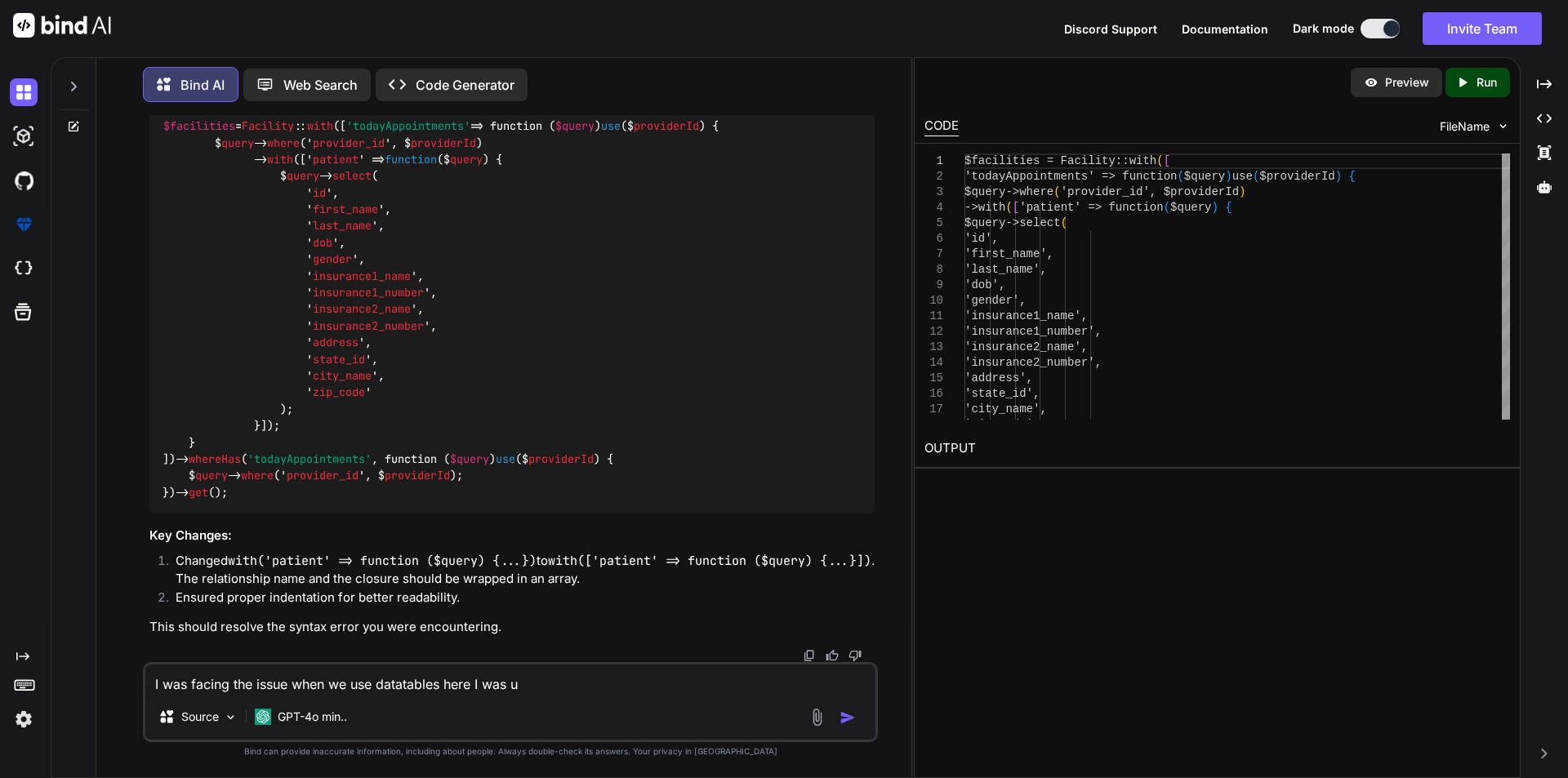
type textarea "I was facing the issue when we use datatables here I was us"
type textarea "x"
type textarea "I was facing the issue when we use datatables here I was use"
type textarea "x"
type textarea "I was facing the issue when we use datatables here I was use"
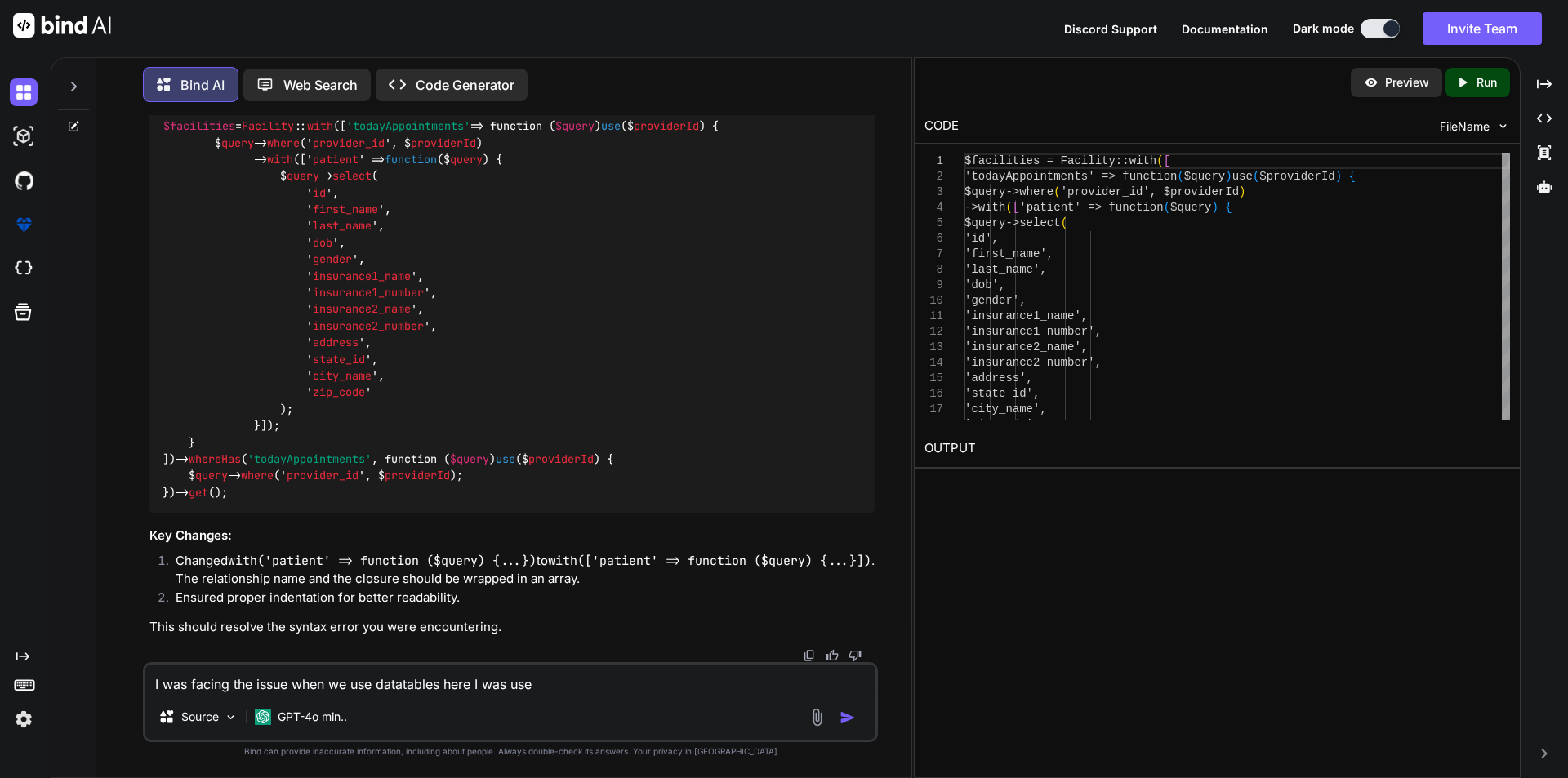
type textarea "x"
type textarea "I was facing the issue when we use datatables here I was use y"
type textarea "x"
type textarea "I was facing the issue when we use datatables here I was use ya"
type textarea "x"
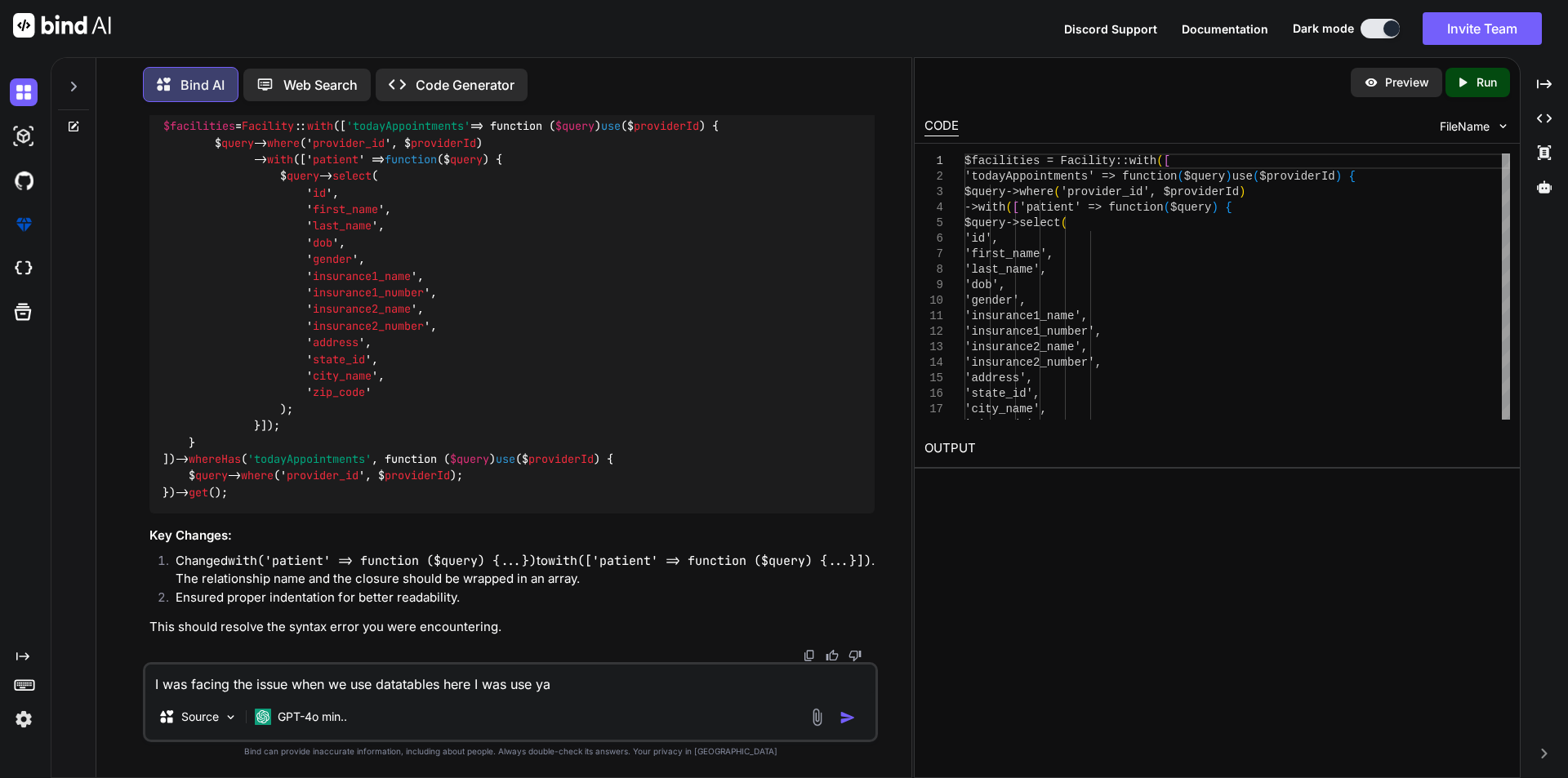
type textarea "I was facing the issue when we use datatables here I was use yaj"
type textarea "x"
type textarea "I was facing the issue when we use datatables here I was use yajr"
type textarea "x"
type textarea "I was facing the issue when we use datatables here I was use yajra"
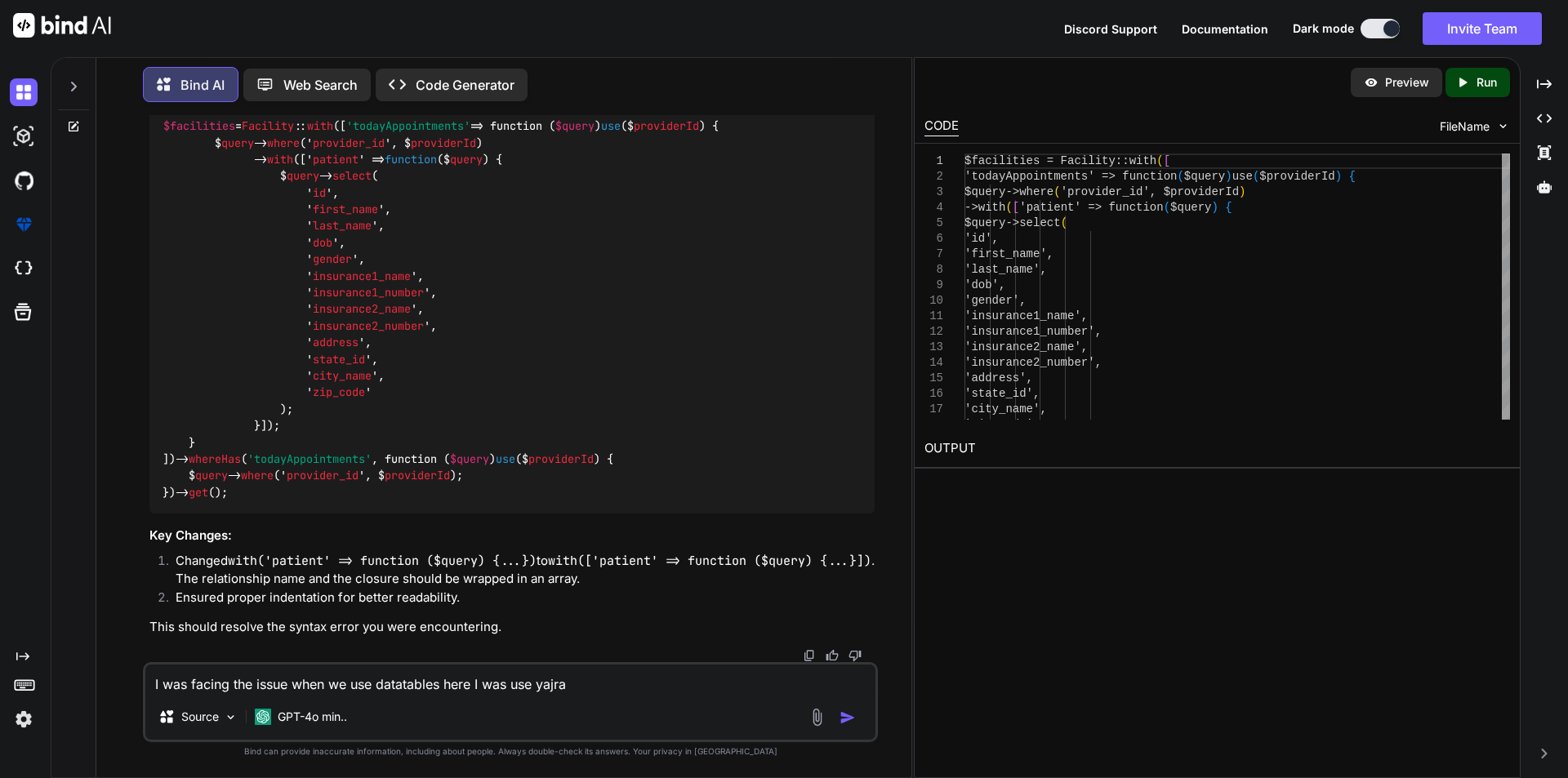
type textarea "x"
type textarea "I was facing the issue when we use datatables here I was use yajra"
type textarea "x"
type textarea "I was facing the issue when we use datatables here I was use yajra d"
type textarea "x"
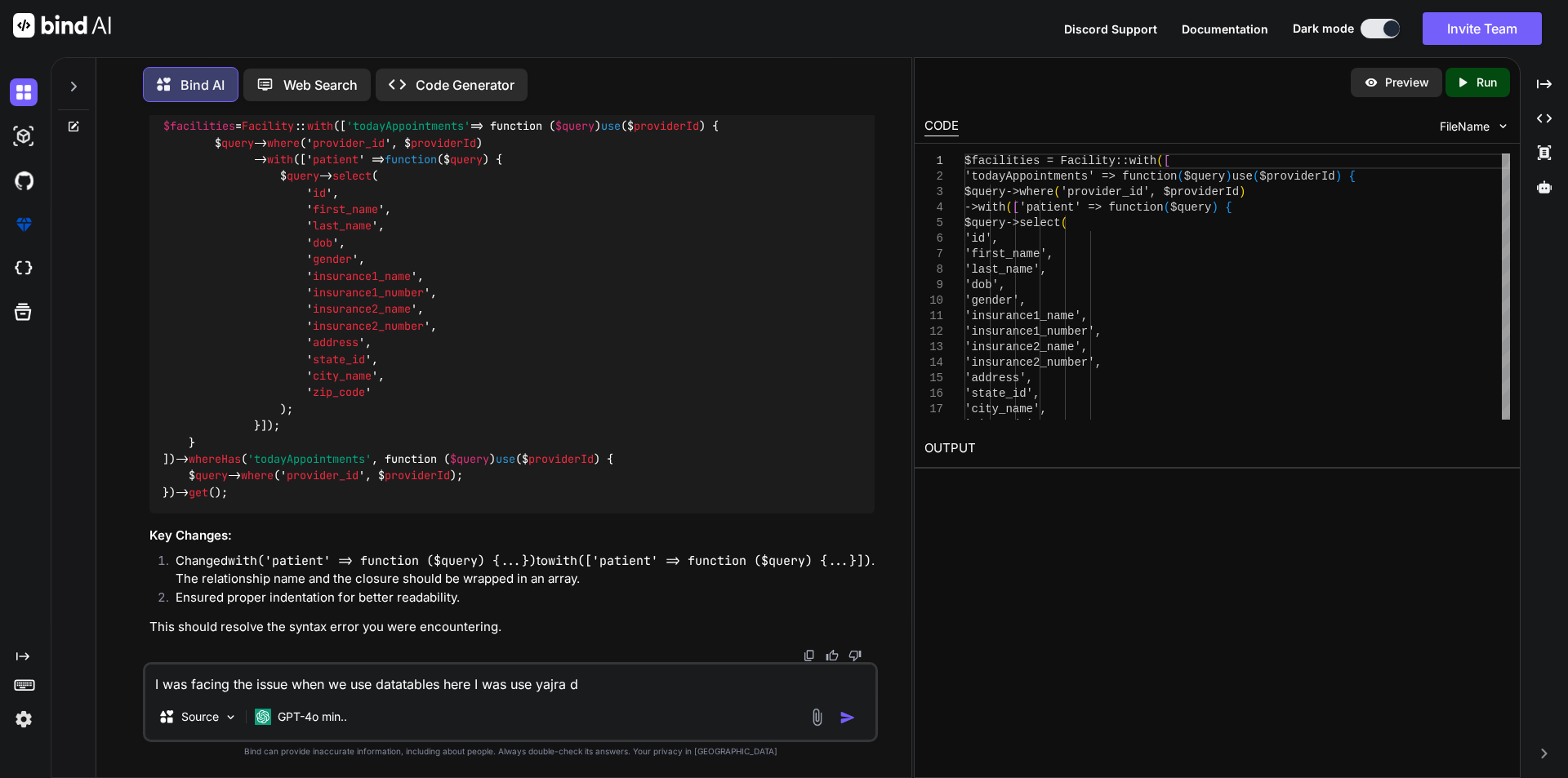
type textarea "I was facing the issue when we use datatables here I was use yajra da"
type textarea "x"
type textarea "I was facing the issue when we use datatables here I was use yajra d"
type textarea "x"
type textarea "I was facing the issue when we use datatables here I was use yajra"
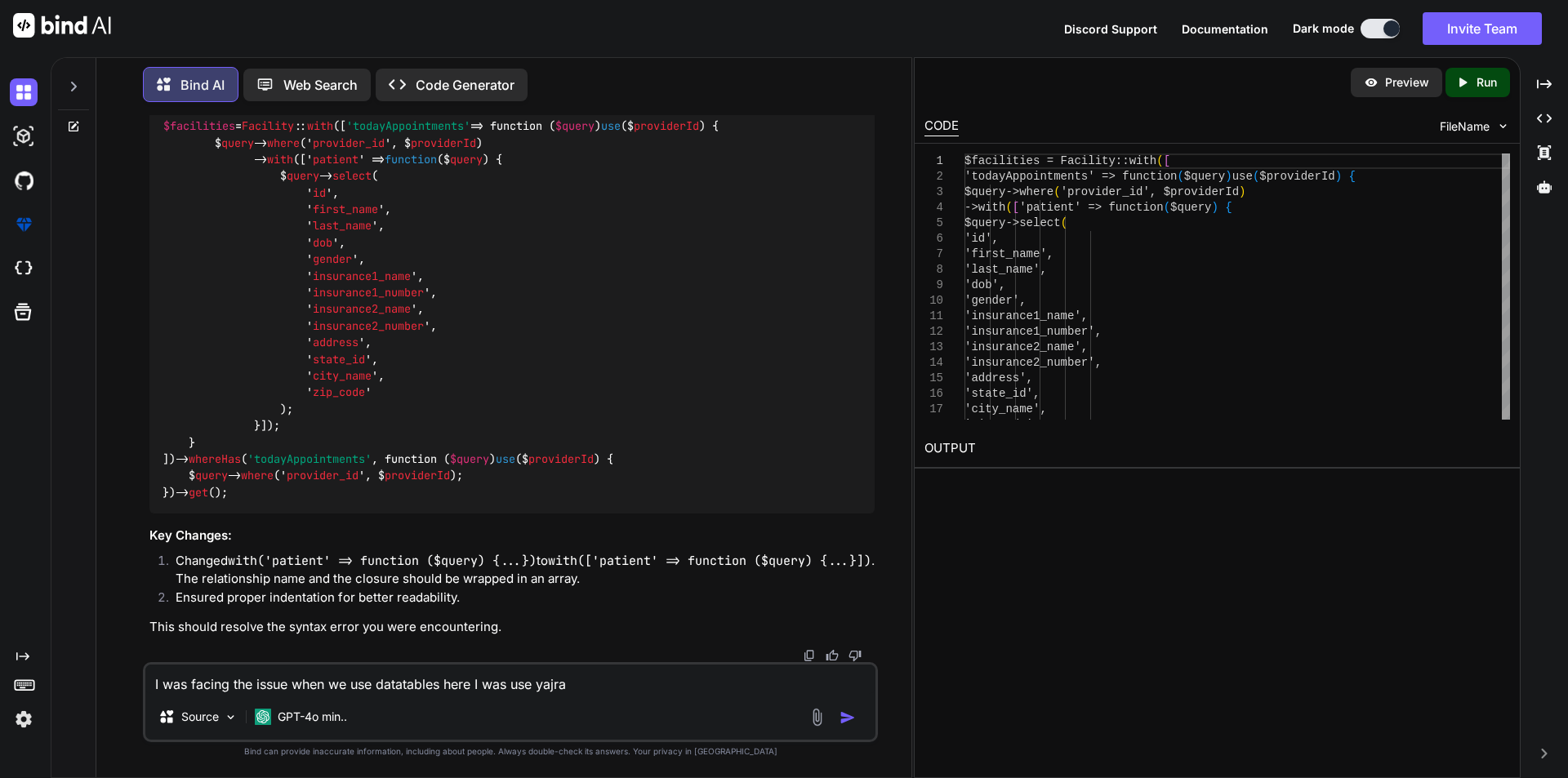
type textarea "x"
type textarea "I was facing the issue when we use datatables here I was use yajra f"
type textarea "x"
type textarea "I was facing the issue when we use datatables here I was use yajra fi"
type textarea "x"
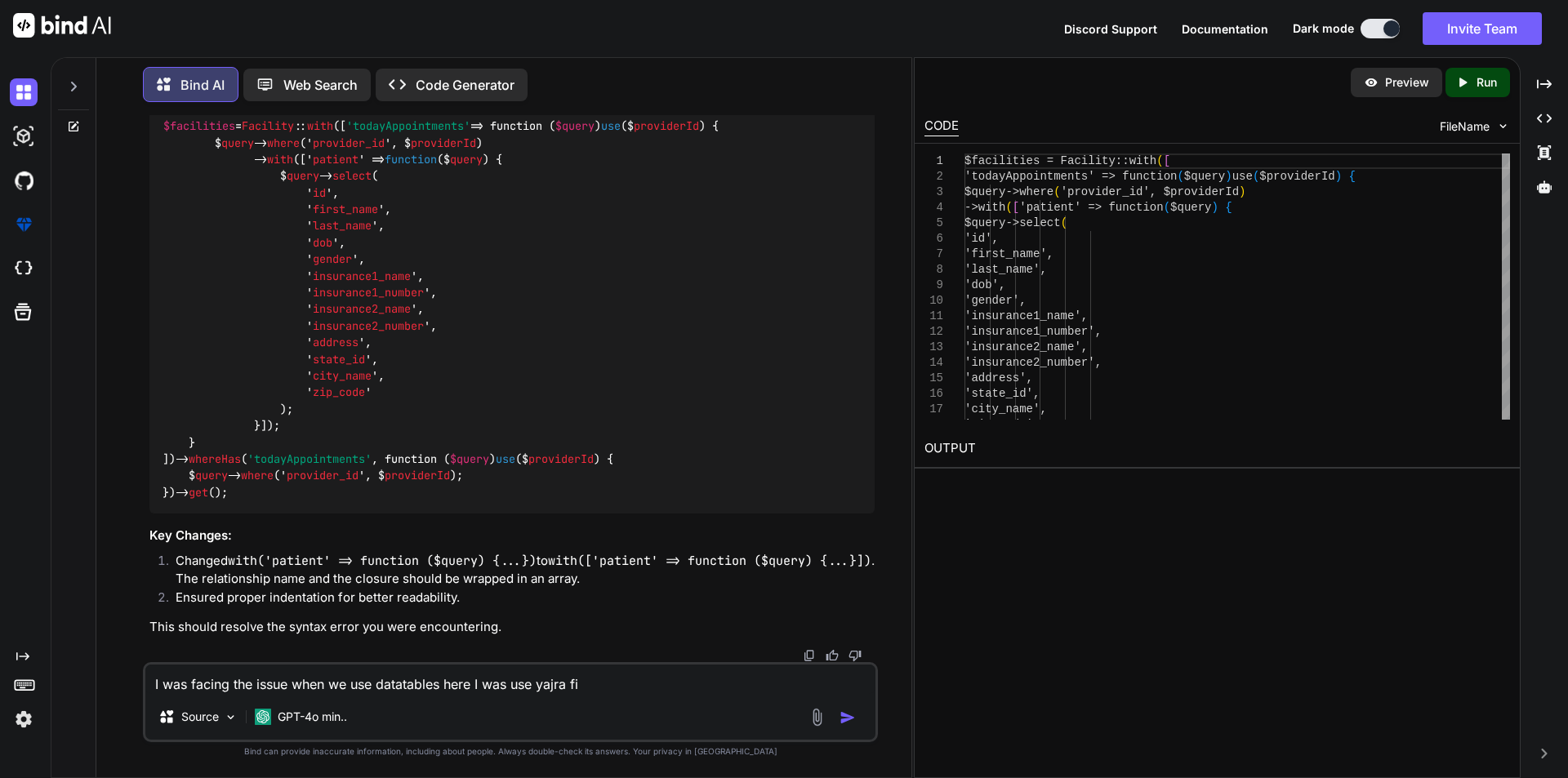
type textarea "I was facing the issue when we use datatables here I was use yajra fir"
type textarea "x"
type textarea "I was facing the issue when we use datatables here I was use yajra firs"
type textarea "x"
type textarea "I was facing the issue when we use datatables here I was use yajra first"
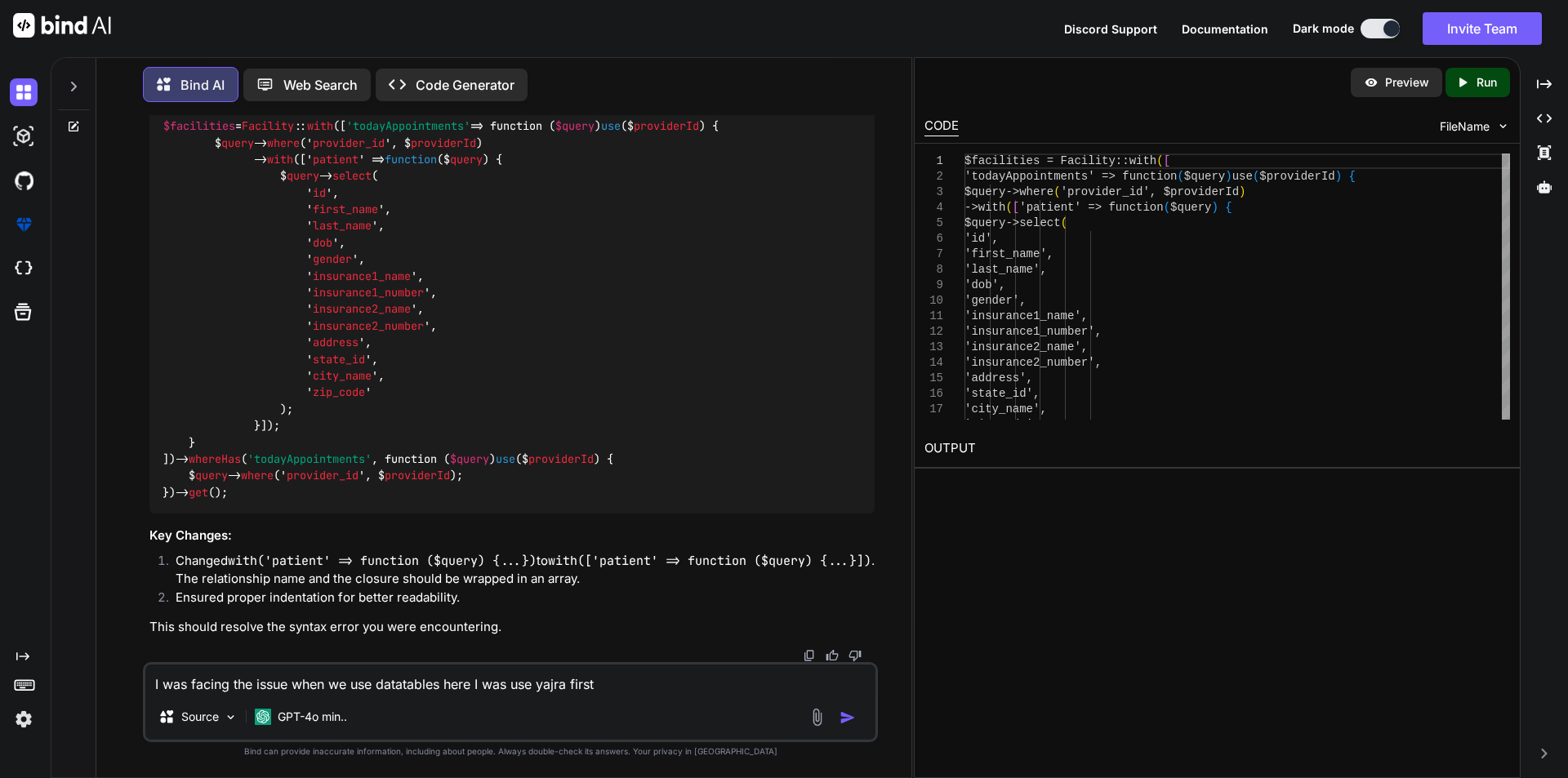
type textarea "x"
type textarea "I was facing the issue when we use datatables here I was use yajra firs"
type textarea "x"
type textarea "I was facing the issue when we use datatables here I was use yajra fir"
type textarea "x"
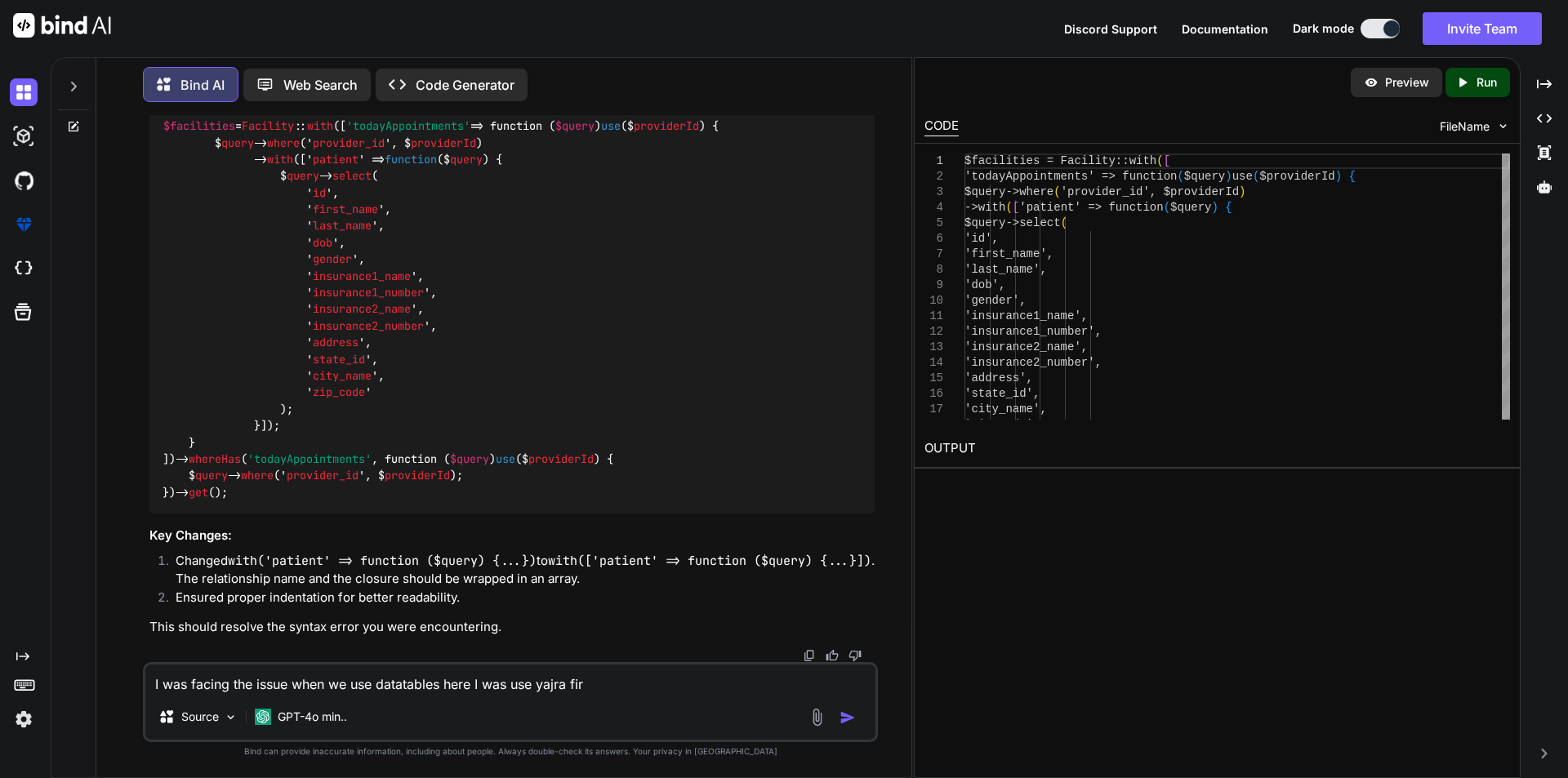
type textarea "I was facing the issue when we use datatables here I was use yajra fi"
type textarea "x"
type textarea "I was facing the issue when we use datatables here I was use yajra f"
type textarea "x"
type textarea "I was facing the issue when we use datatables here I was use yajra"
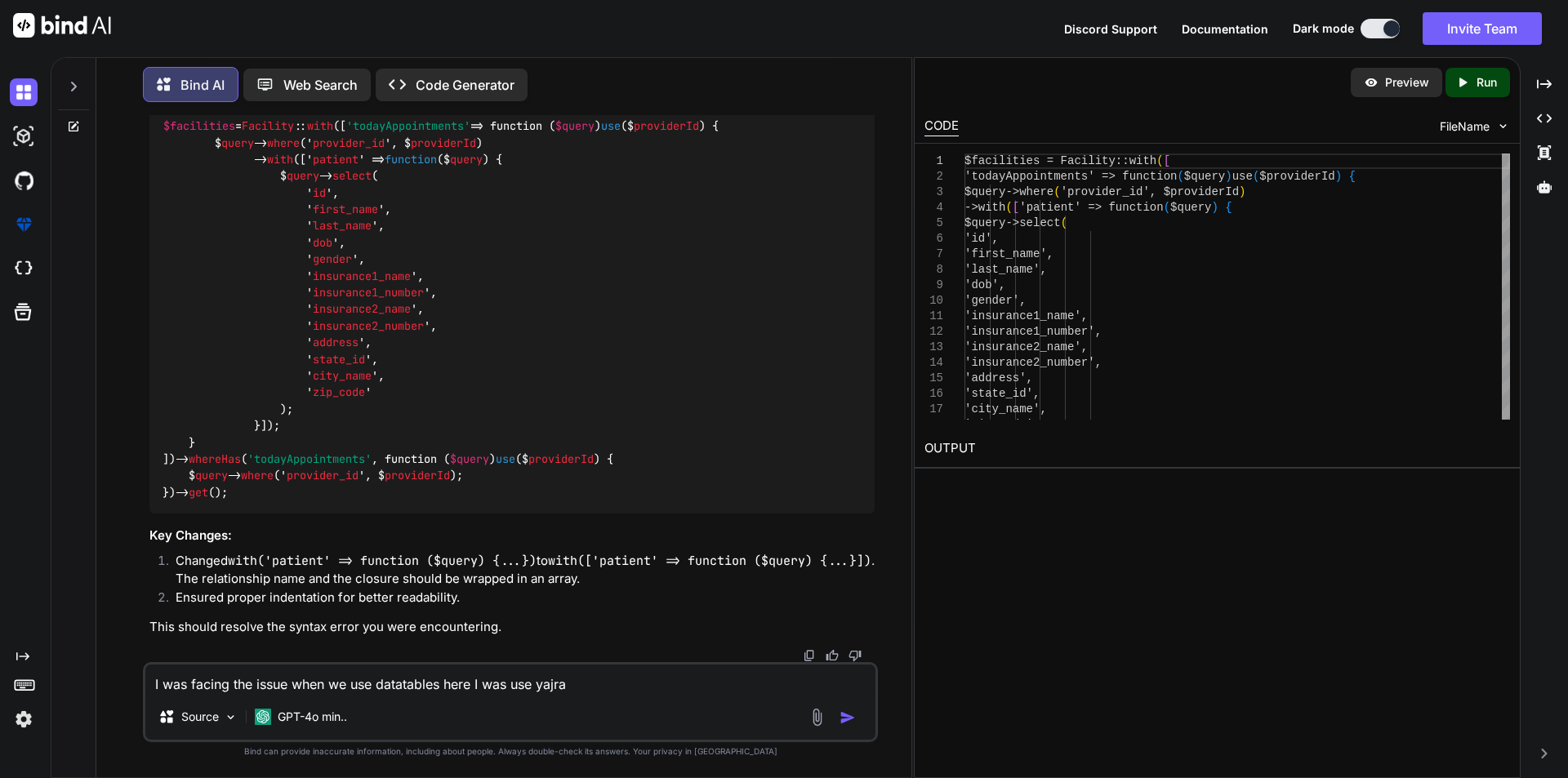
type textarea "x"
type textarea "I was facing the issue when we use datatables here I was use yajra"
type textarea "x"
type textarea "I was facing the issue when we use datatables here I was use yajra"
type textarea "x"
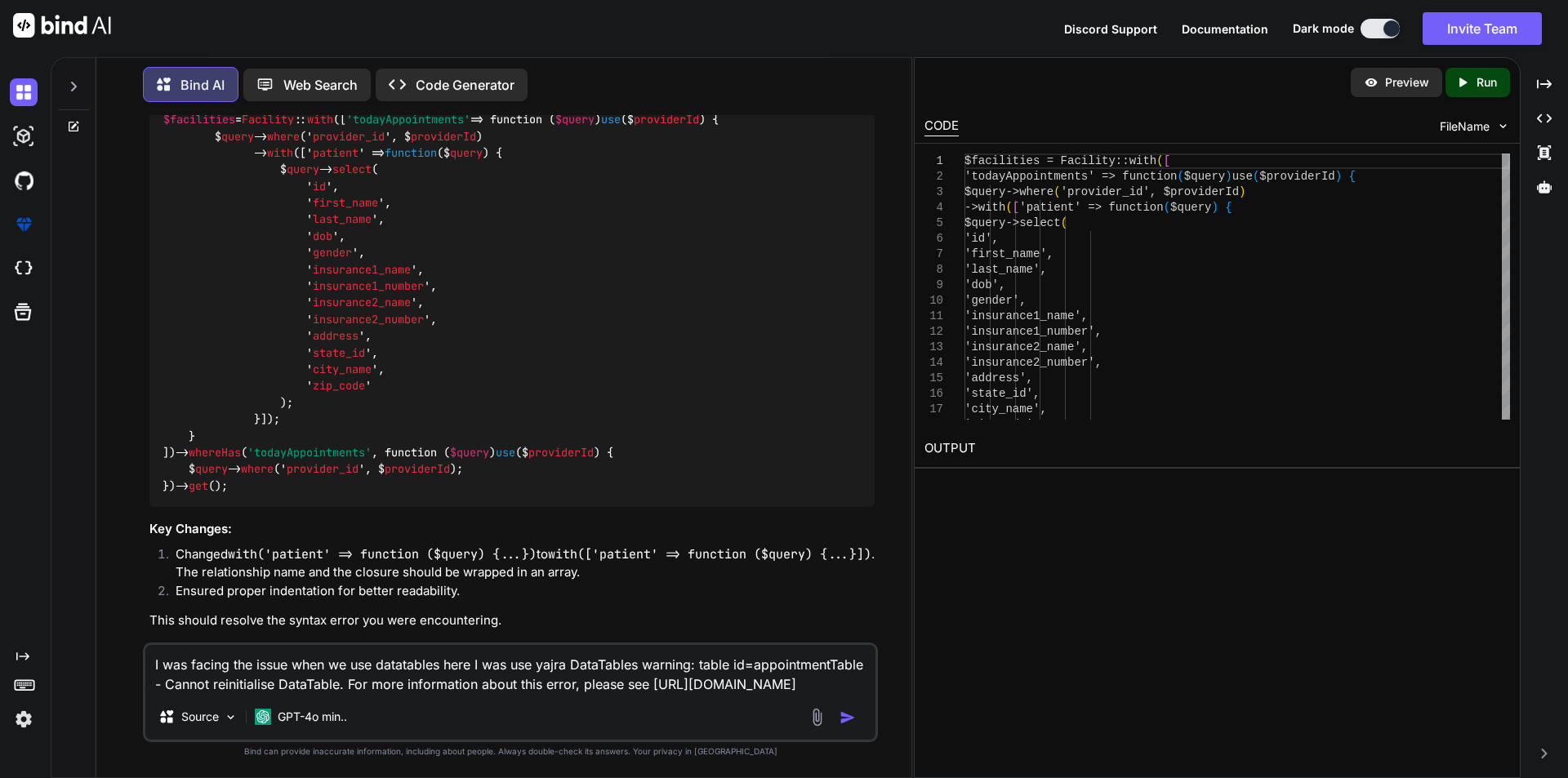
scroll to position [0, 0]
type textarea "I was facing the issue when we use datatables here I was use yajra DataTables w…"
click at [844, 714] on img "button" at bounding box center [848, 718] width 16 height 16
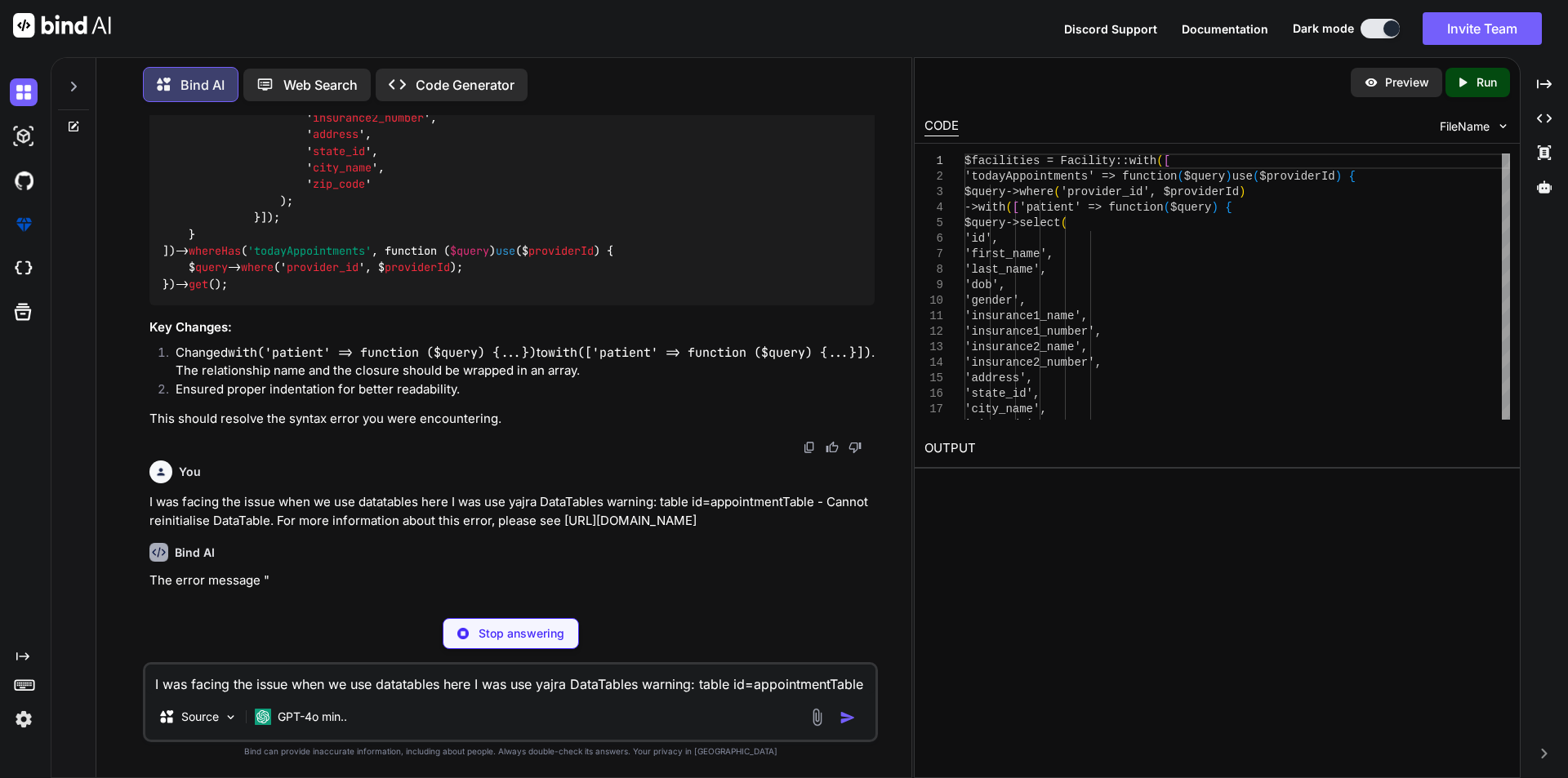
scroll to position [502, 0]
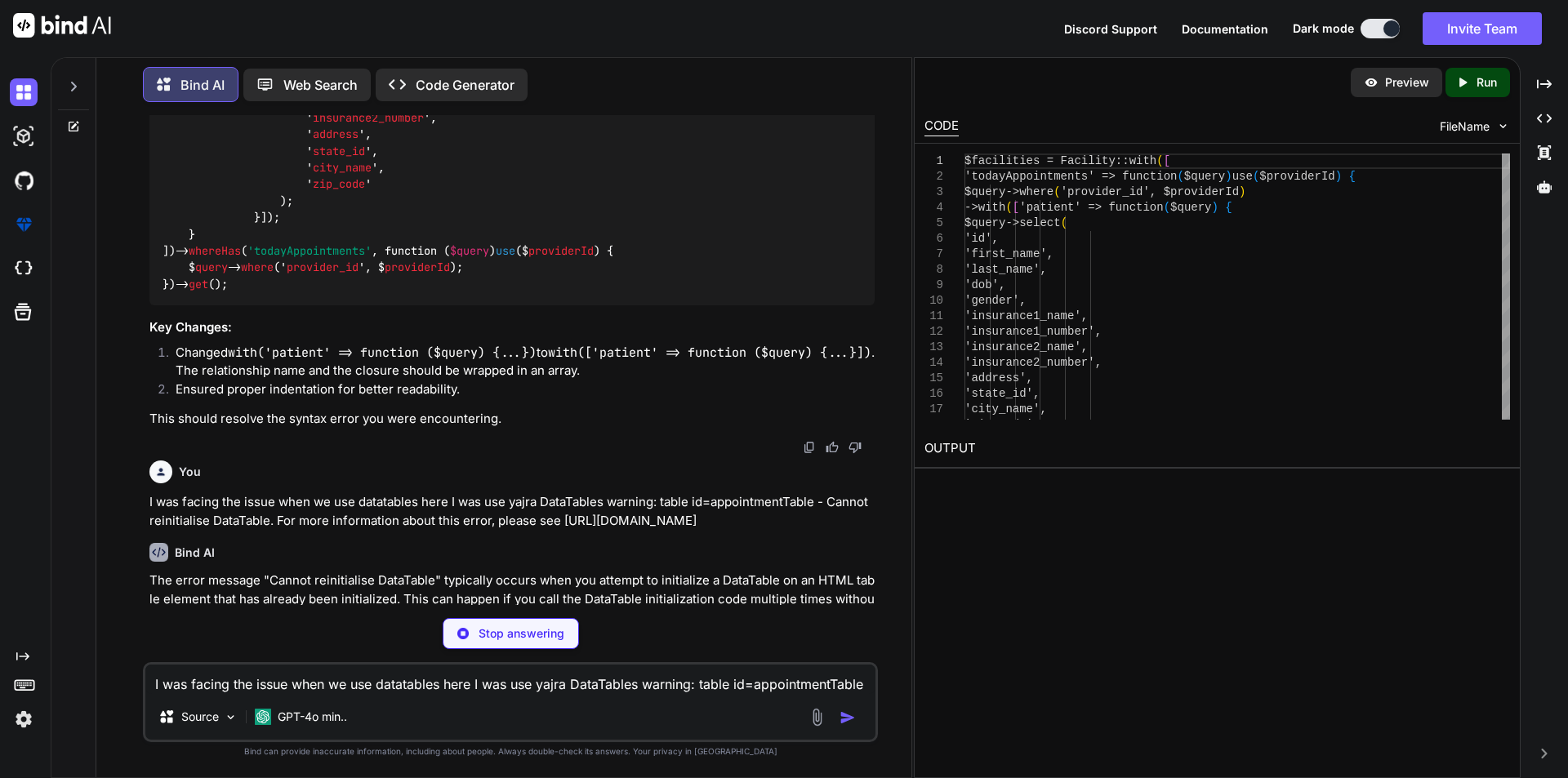
type textarea "x"
type textarea "// Add other columns as needed ] }); });"
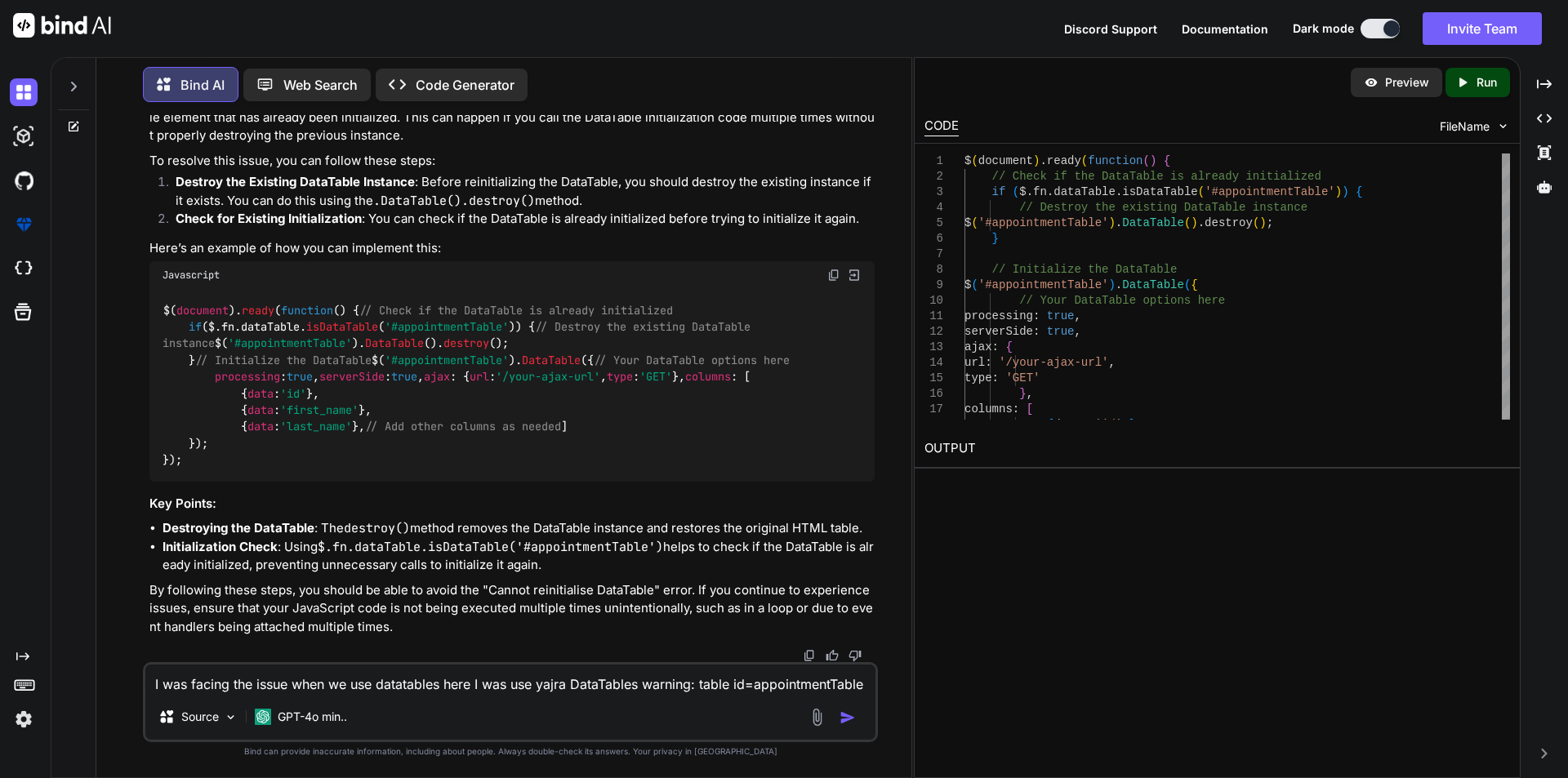
scroll to position [1156, 0]
click at [354, 685] on textarea "I was facing the issue when we use datatables here I was use yajra DataTables w…" at bounding box center [510, 679] width 730 height 29
drag, startPoint x: 192, startPoint y: 174, endPoint x: 195, endPoint y: 223, distance: 49.1
click at [197, 302] on code "$( document ). ready ( function ( ) { // Check if the DataTable is already init…" at bounding box center [476, 385] width 627 height 167
click at [211, 289] on div "$( document ). ready ( function ( ) { // Check if the DataTable is already init…" at bounding box center [511, 385] width 725 height 193
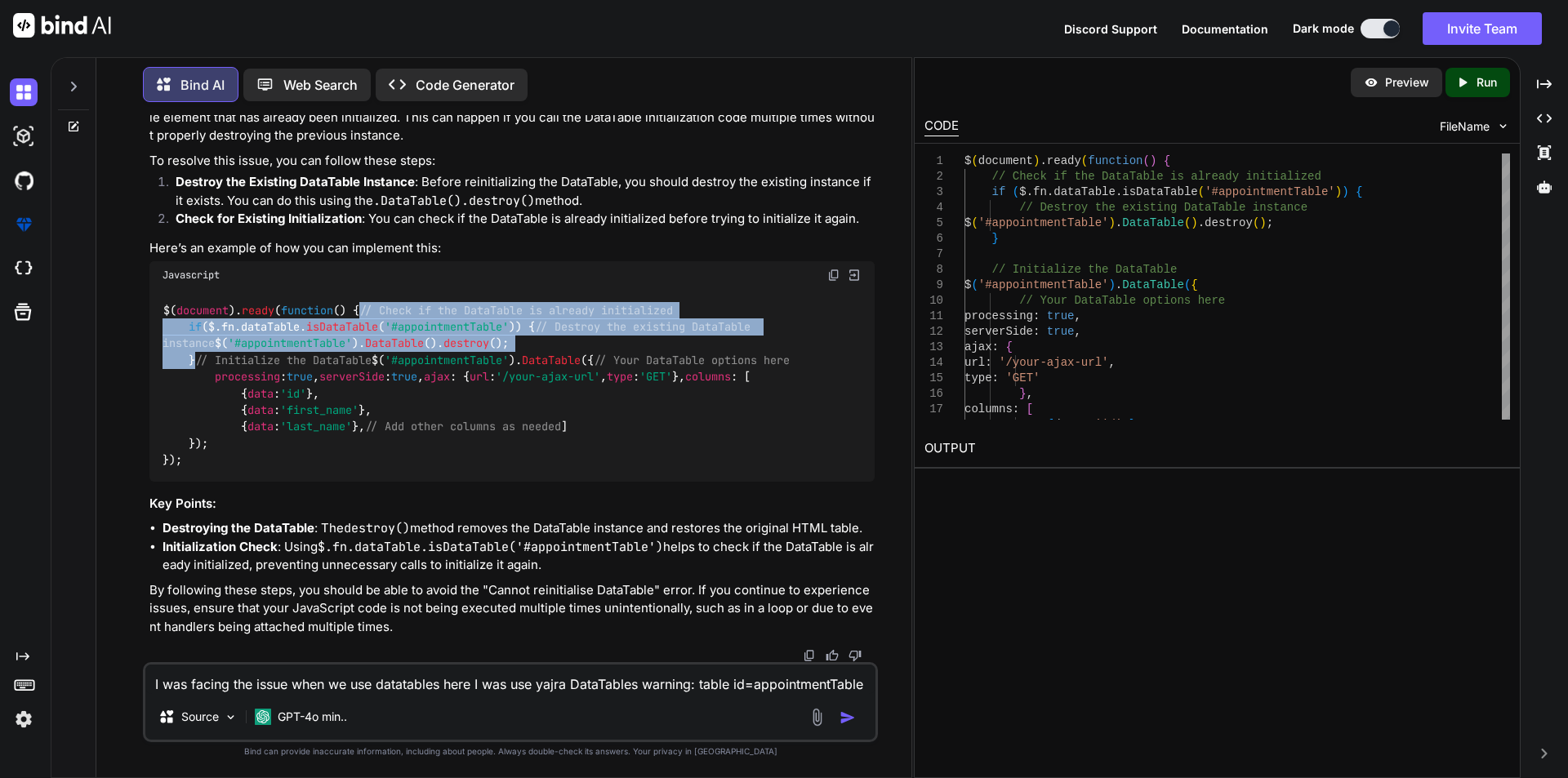
drag, startPoint x: 190, startPoint y: 169, endPoint x: 203, endPoint y: 232, distance: 64.3
click at [203, 289] on div "$( document ). ready ( function ( ) { // Check if the DataTable is already init…" at bounding box center [511, 385] width 725 height 193
copy code "// Check if the DataTable is already initialized if ($.fn. dataTable . isDataTa…"
